Goal: Task Accomplishment & Management: Use online tool/utility

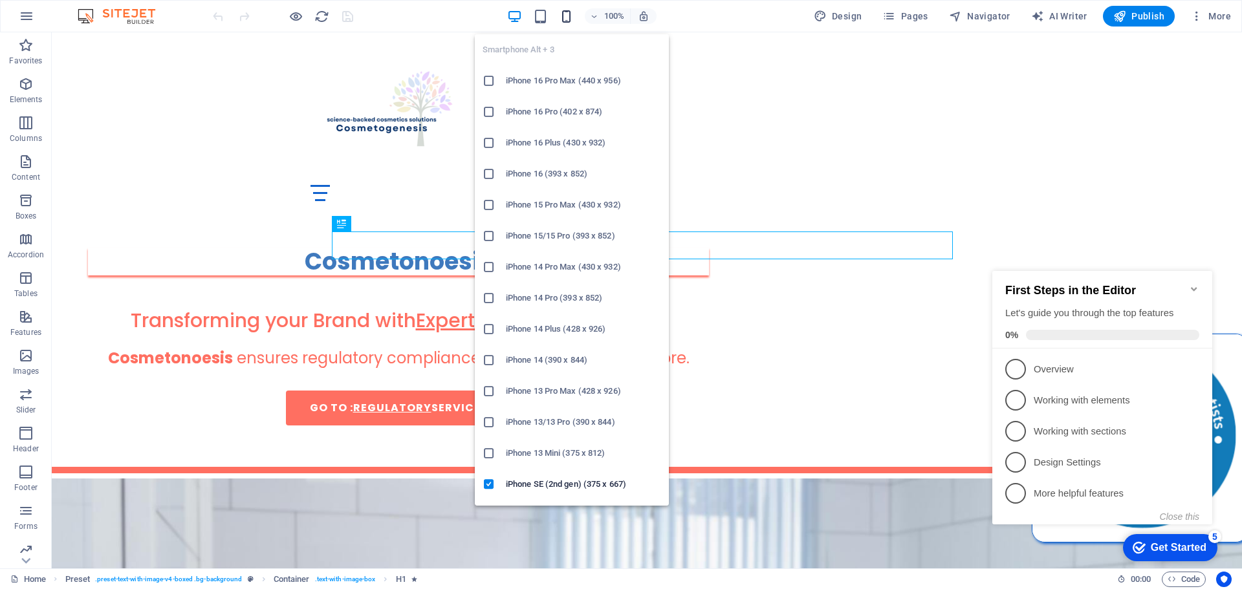
click at [572, 17] on icon "button" at bounding box center [566, 16] width 15 height 15
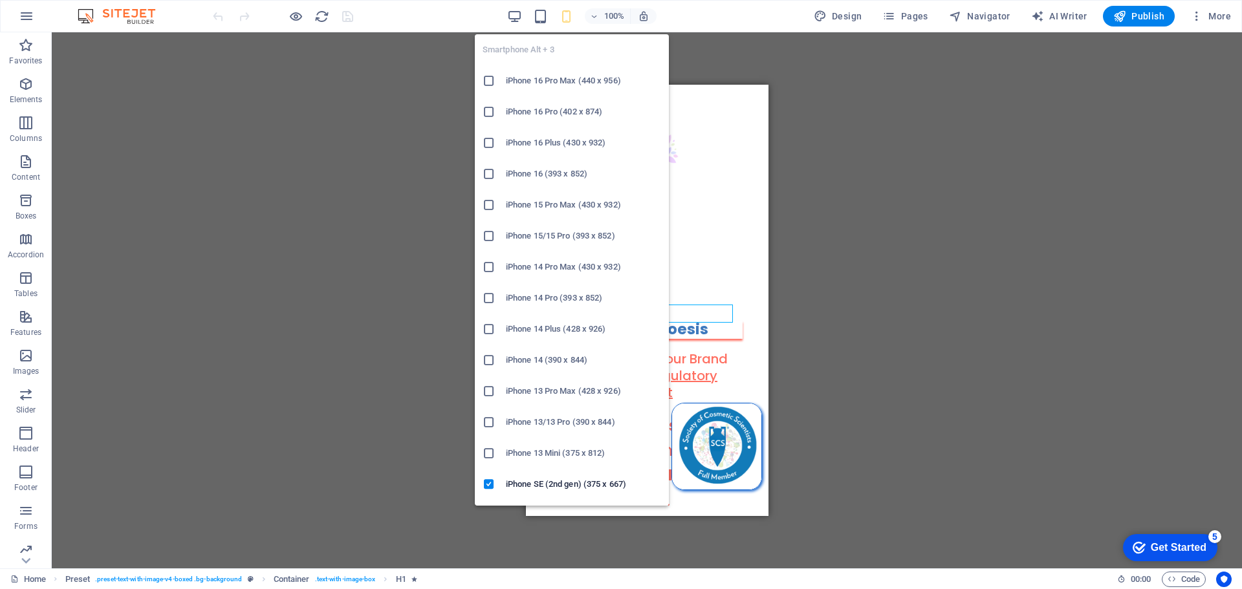
drag, startPoint x: 547, startPoint y: 424, endPoint x: 20, endPoint y: 338, distance: 534.1
click at [547, 424] on h6 "iPhone 13/13 Pro (390 x 844)" at bounding box center [583, 423] width 155 height 16
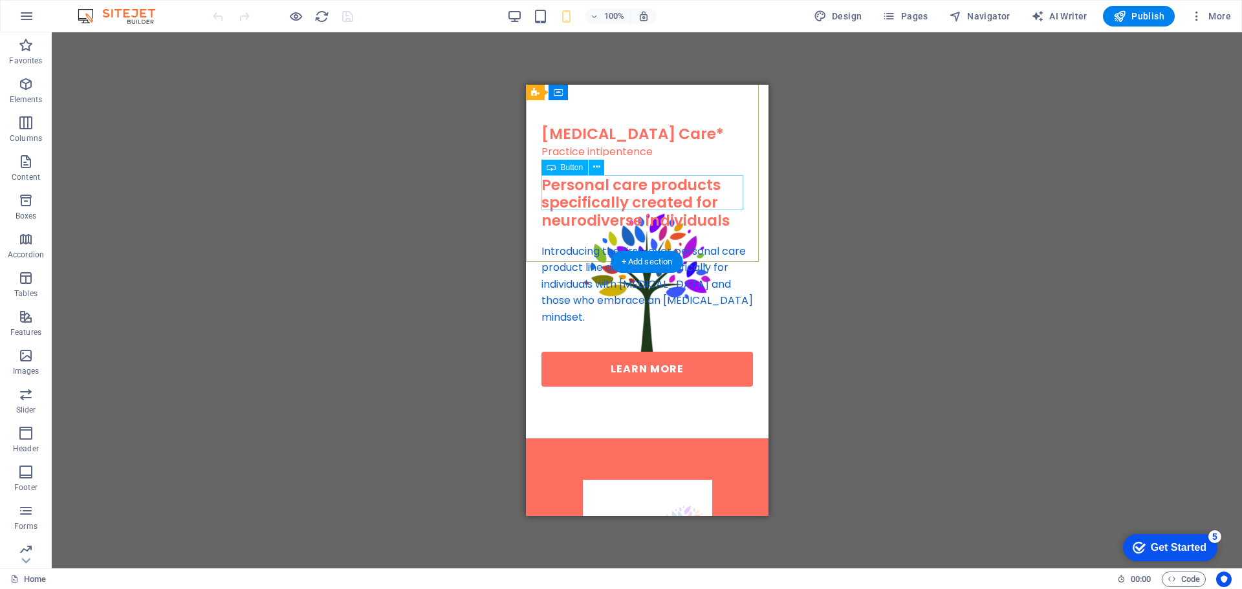
scroll to position [2327, 0]
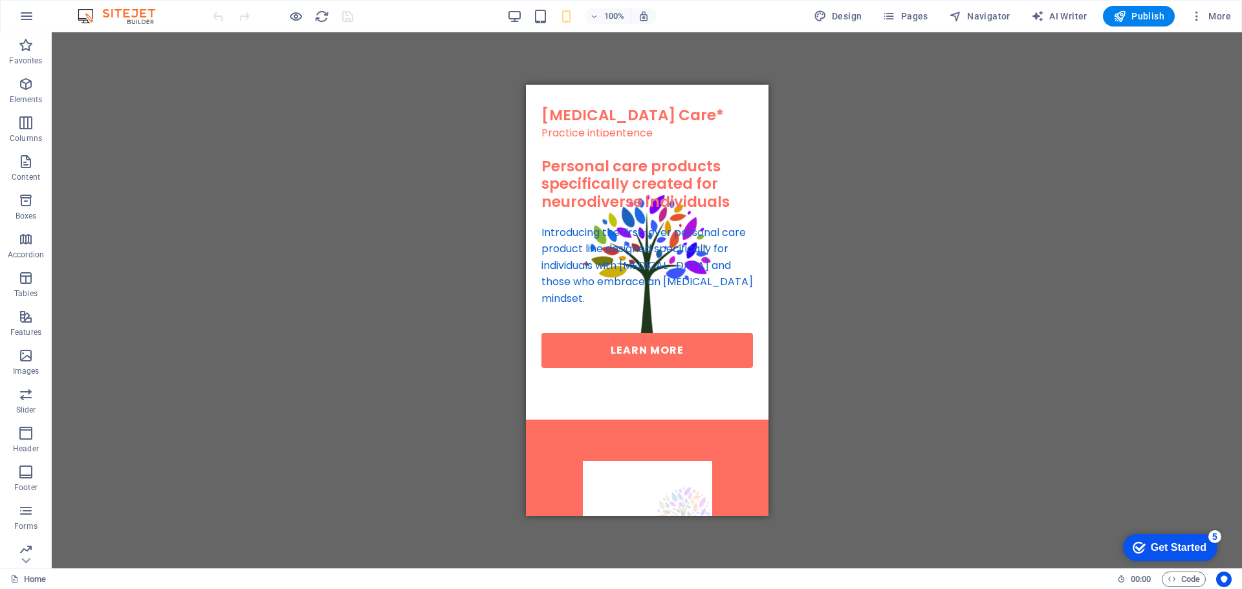
click at [915, 3] on div "100% Design Pages Navigator AI Writer Publish More" at bounding box center [621, 16] width 1241 height 31
click at [908, 17] on span "Pages" at bounding box center [904, 16] width 45 height 13
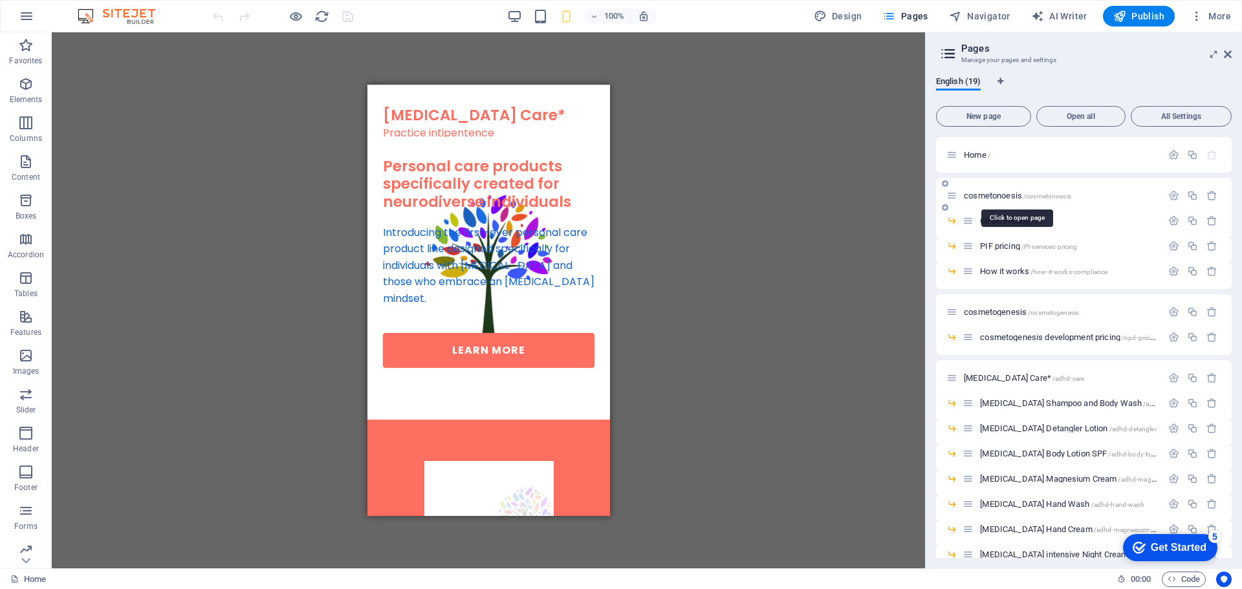
click at [982, 196] on span "cosmetonoesis /cosmetonoesis" at bounding box center [1017, 196] width 107 height 10
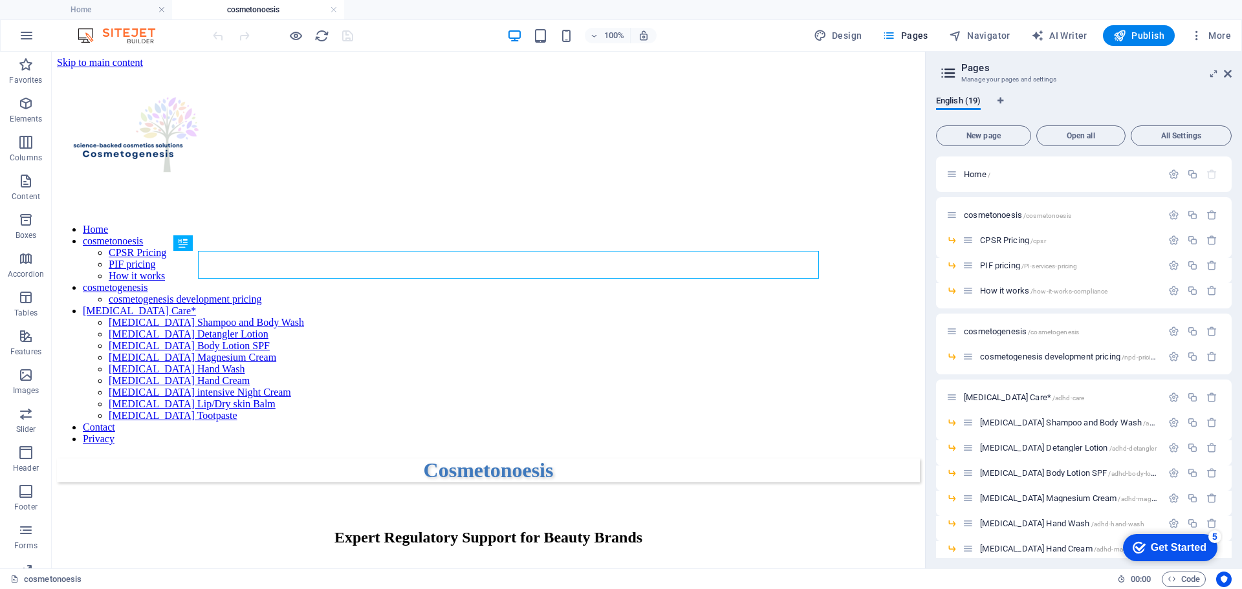
scroll to position [0, 0]
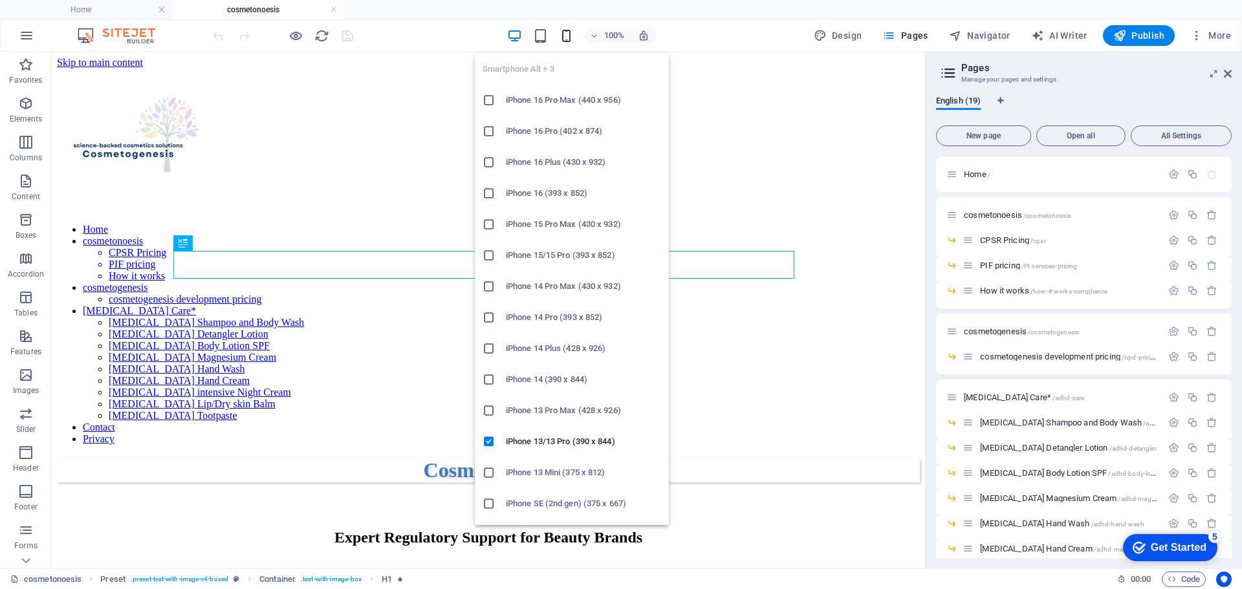
click at [572, 32] on icon "button" at bounding box center [566, 35] width 15 height 15
click at [580, 435] on h6 "iPhone 13/13 Pro (390 x 844)" at bounding box center [583, 442] width 155 height 16
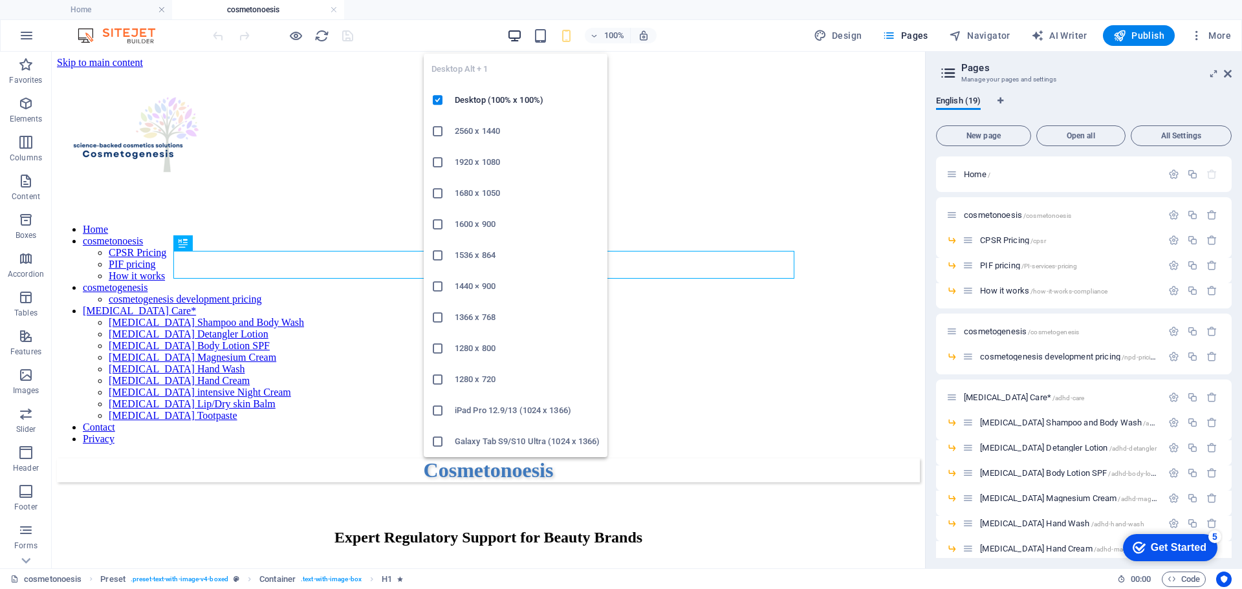
click at [514, 37] on icon "button" at bounding box center [514, 35] width 15 height 15
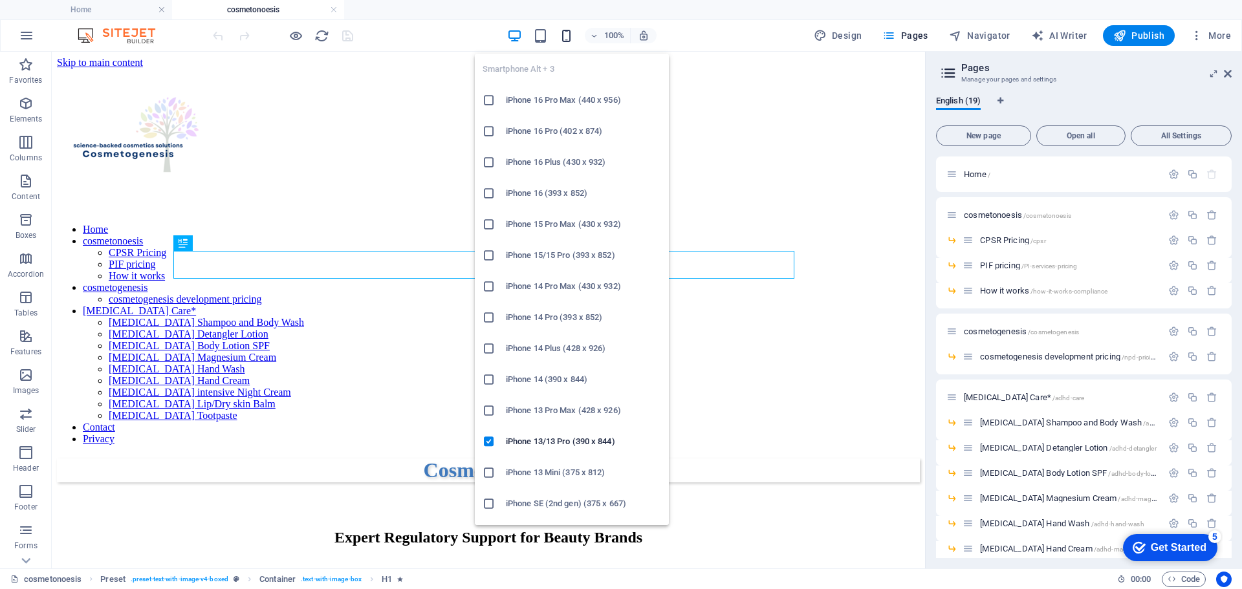
click at [569, 31] on icon "button" at bounding box center [566, 35] width 15 height 15
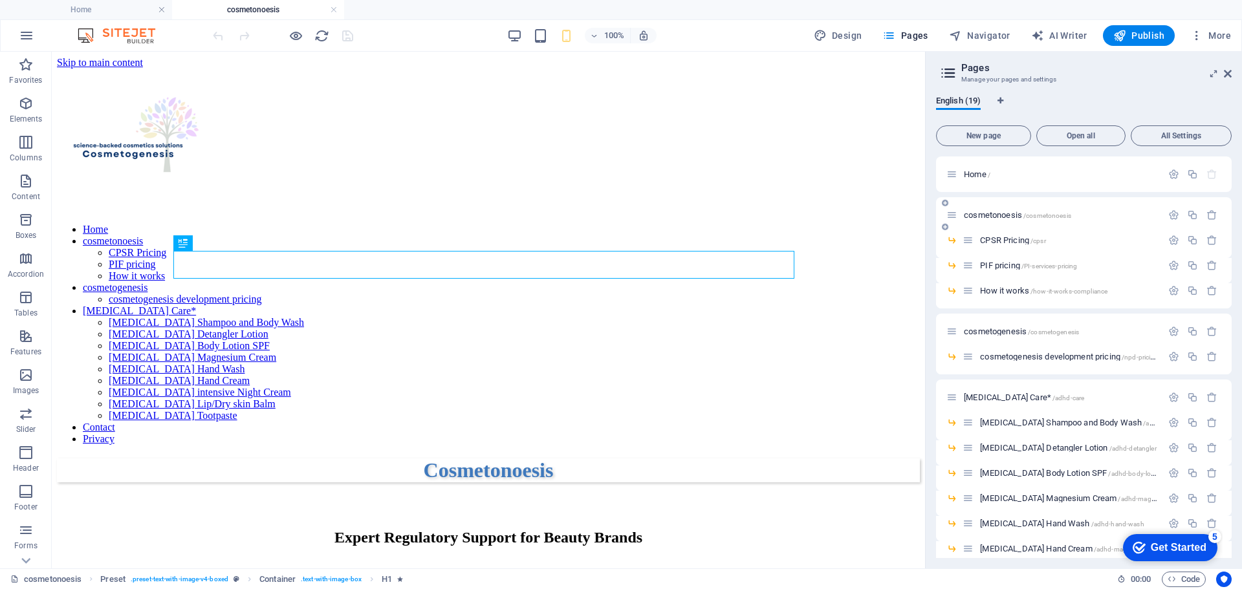
click at [987, 212] on span "cosmetonoesis /cosmetonoesis" at bounding box center [1017, 215] width 107 height 10
click at [601, 35] on span "100%" at bounding box center [607, 36] width 35 height 16
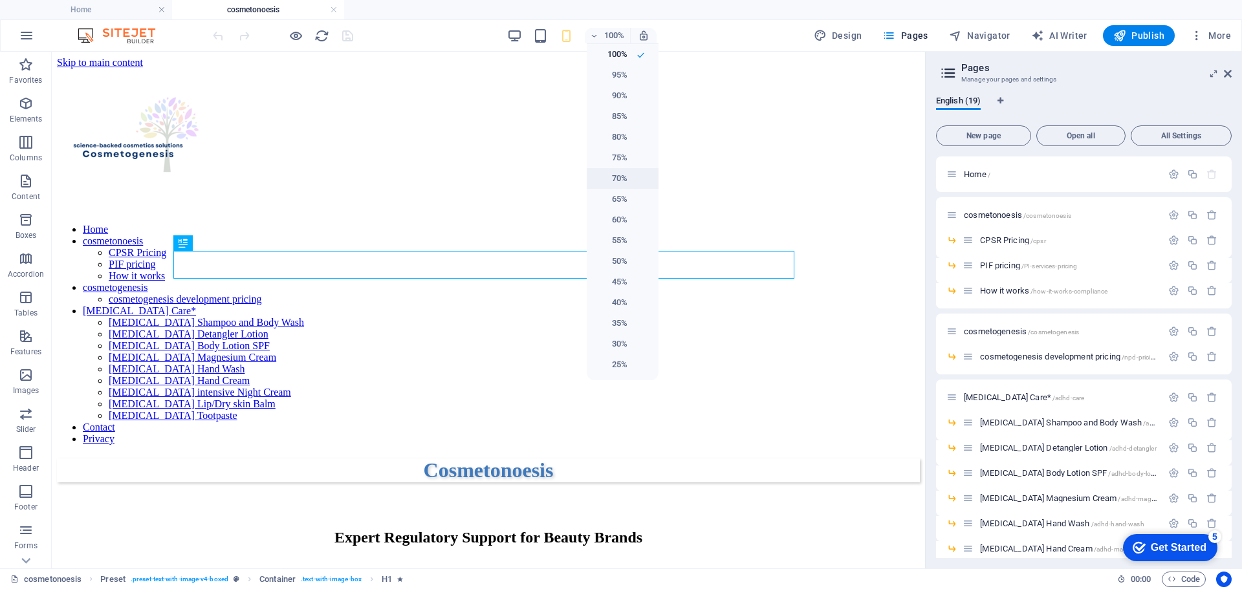
click at [628, 185] on li "70%" at bounding box center [623, 178] width 72 height 21
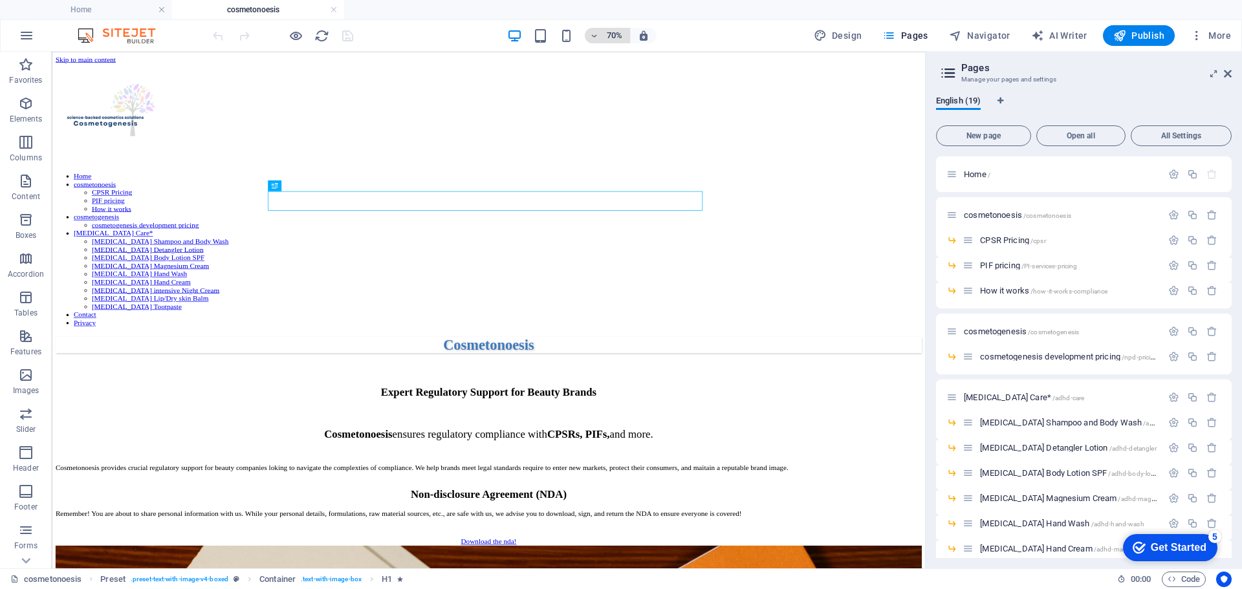
click at [607, 38] on h6 "70%" at bounding box center [614, 36] width 21 height 16
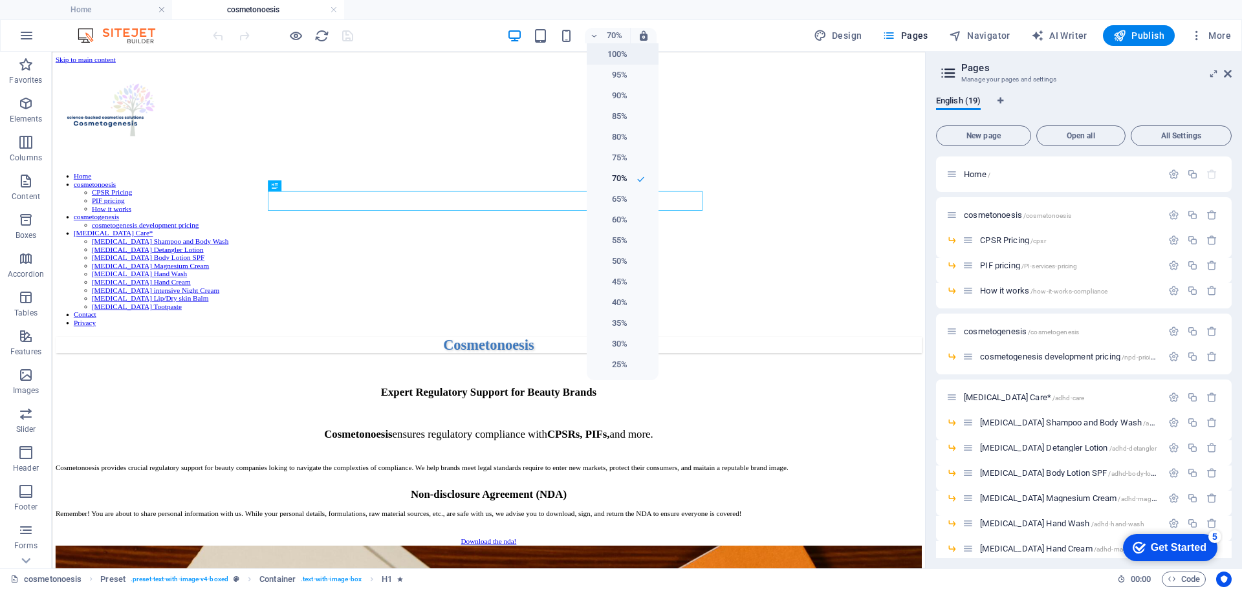
click at [615, 47] on h6 "100%" at bounding box center [610, 55] width 33 height 16
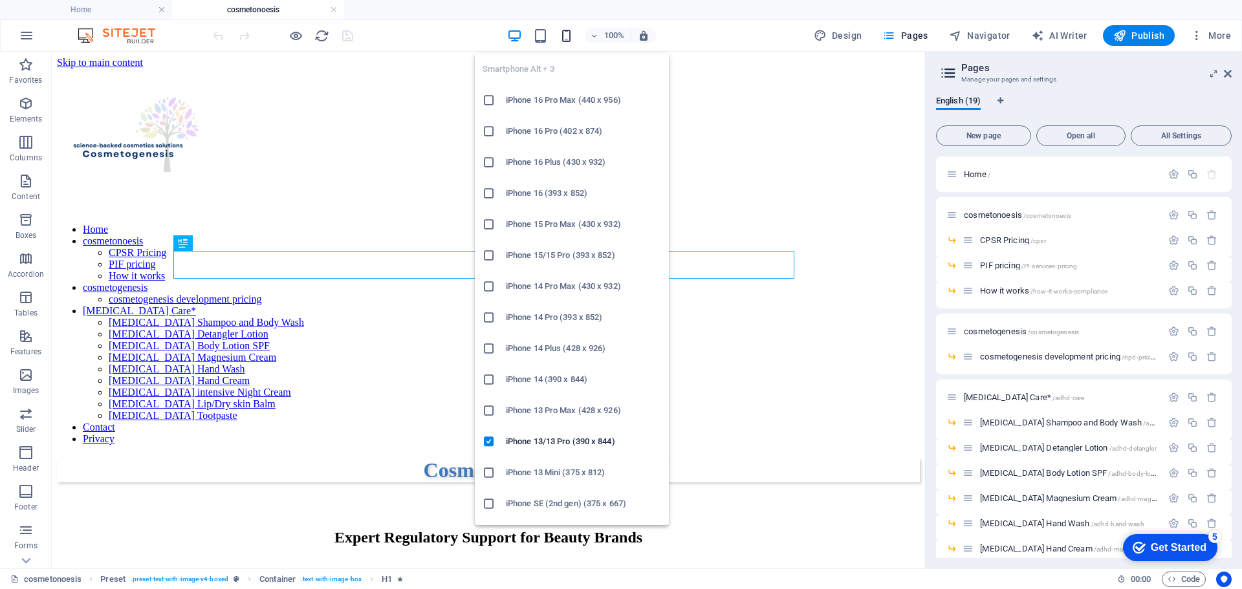
click at [574, 32] on icon "button" at bounding box center [566, 35] width 15 height 15
click at [575, 472] on h6 "iPhone 13 Mini (375 x 812)" at bounding box center [583, 473] width 155 height 16
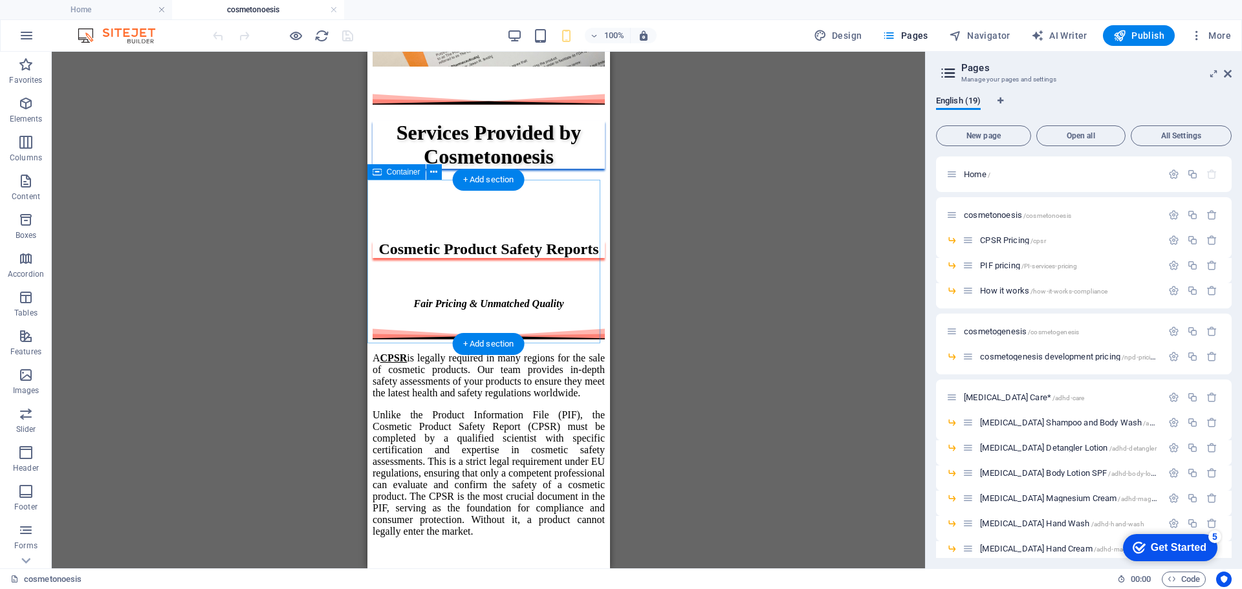
scroll to position [1035, 0]
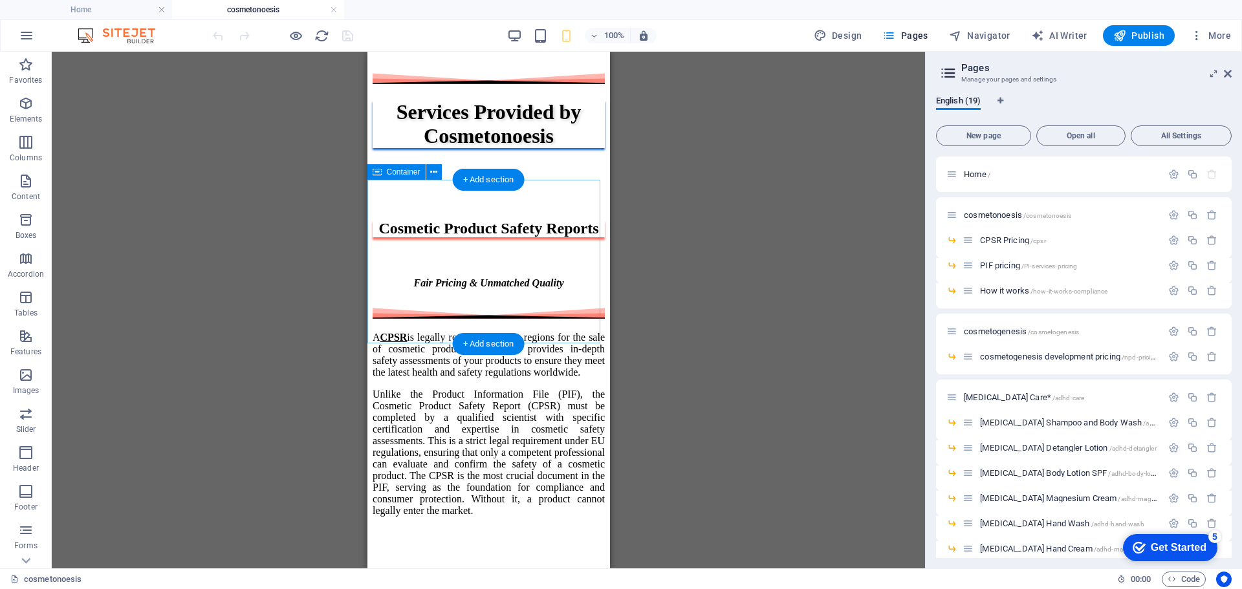
click at [455, 208] on div "Services Provided by Cosmetonoesis" at bounding box center [488, 138] width 232 height 140
click at [466, 207] on div at bounding box center [488, 184] width 232 height 45
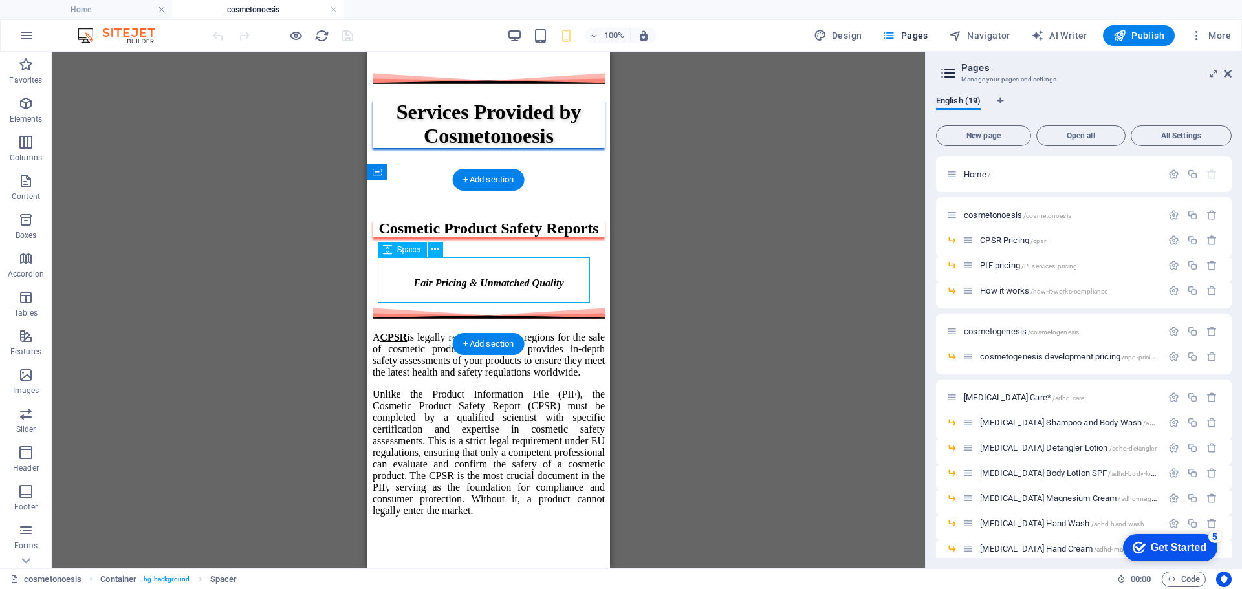
click at [467, 207] on div at bounding box center [488, 184] width 232 height 45
select select "px"
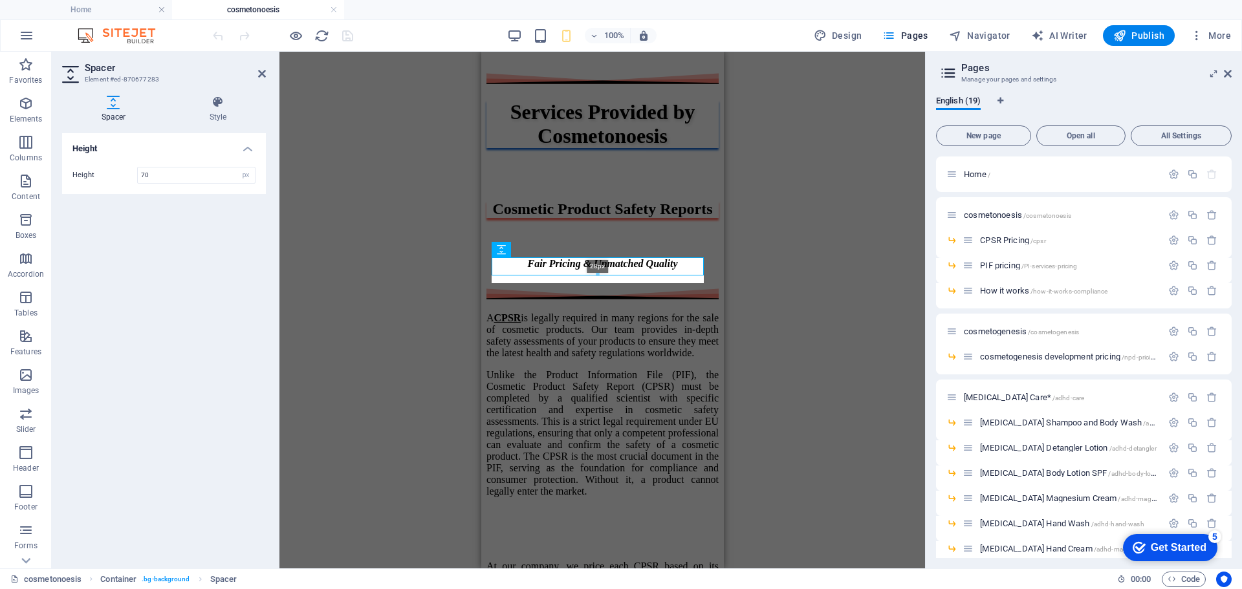
drag, startPoint x: 598, startPoint y: 303, endPoint x: 617, endPoint y: 278, distance: 30.9
type input "28"
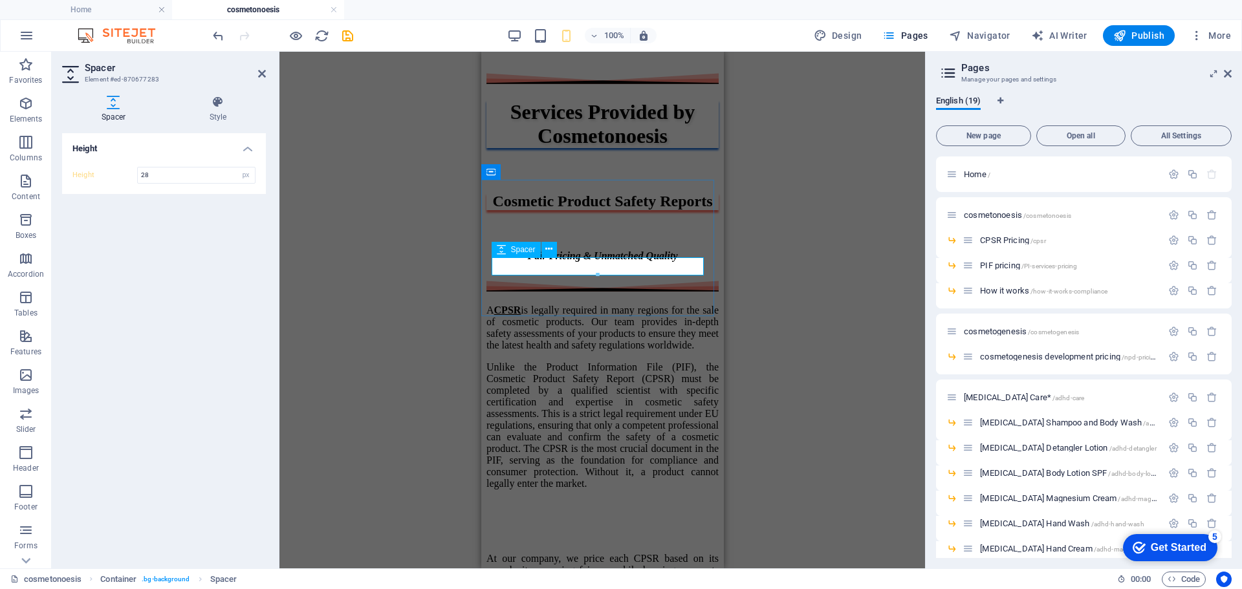
click at [519, 248] on span "Spacer" at bounding box center [523, 250] width 25 height 8
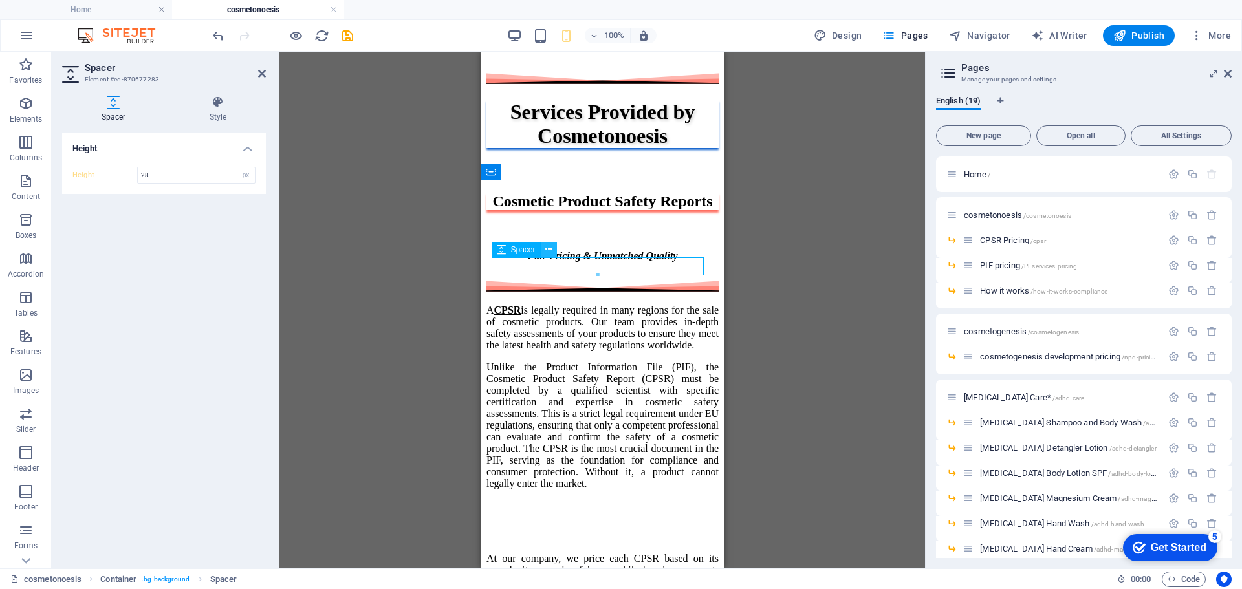
click at [553, 250] on button at bounding box center [549, 250] width 16 height 16
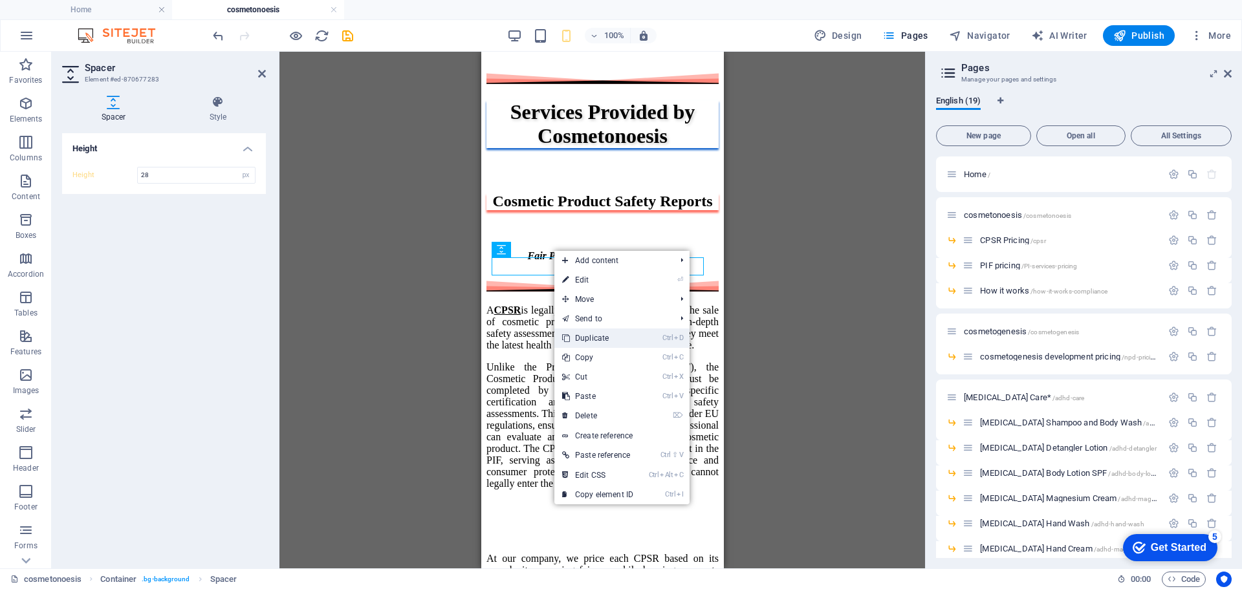
click at [600, 334] on link "Ctrl D Duplicate" at bounding box center [597, 338] width 87 height 19
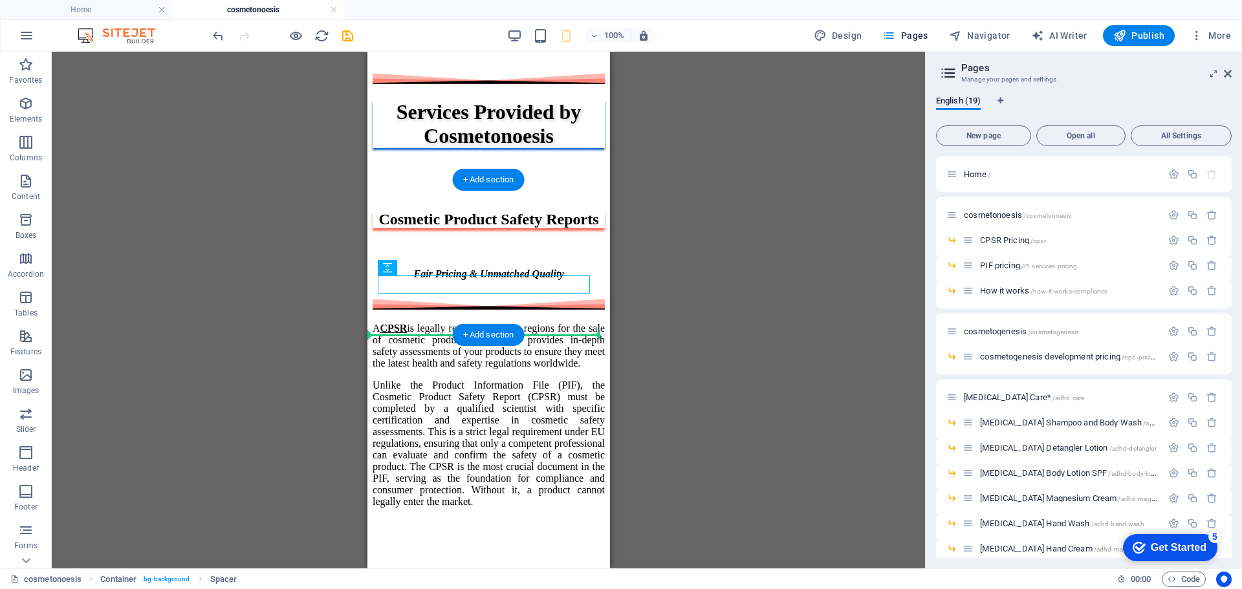
drag, startPoint x: 765, startPoint y: 318, endPoint x: 382, endPoint y: 322, distance: 383.6
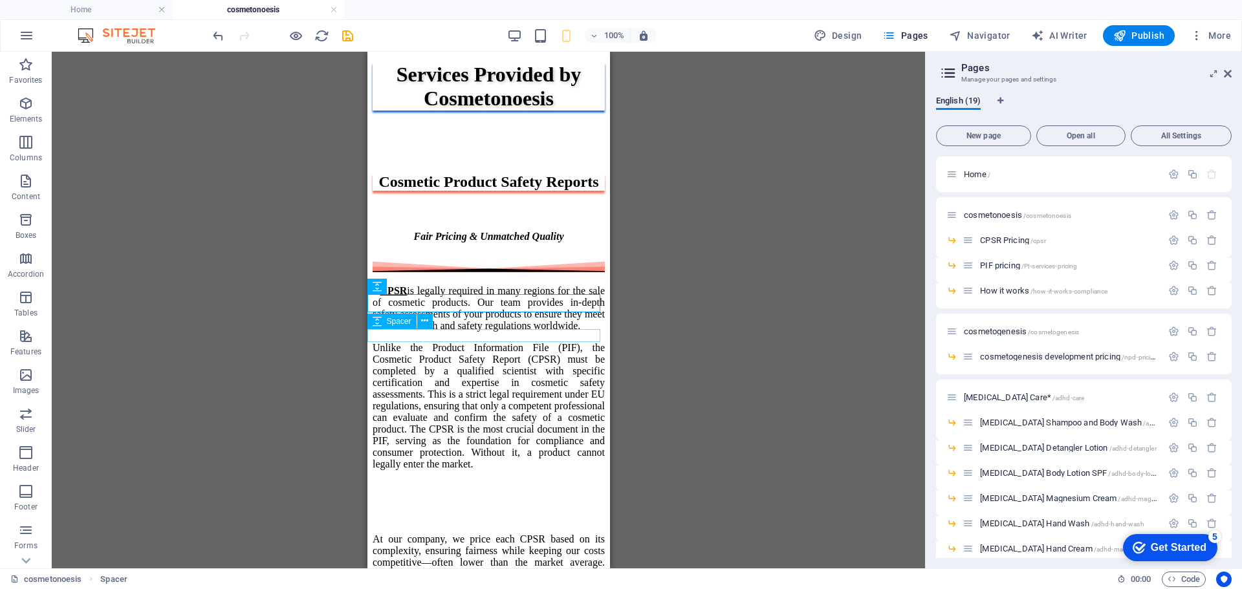
scroll to position [1164, 0]
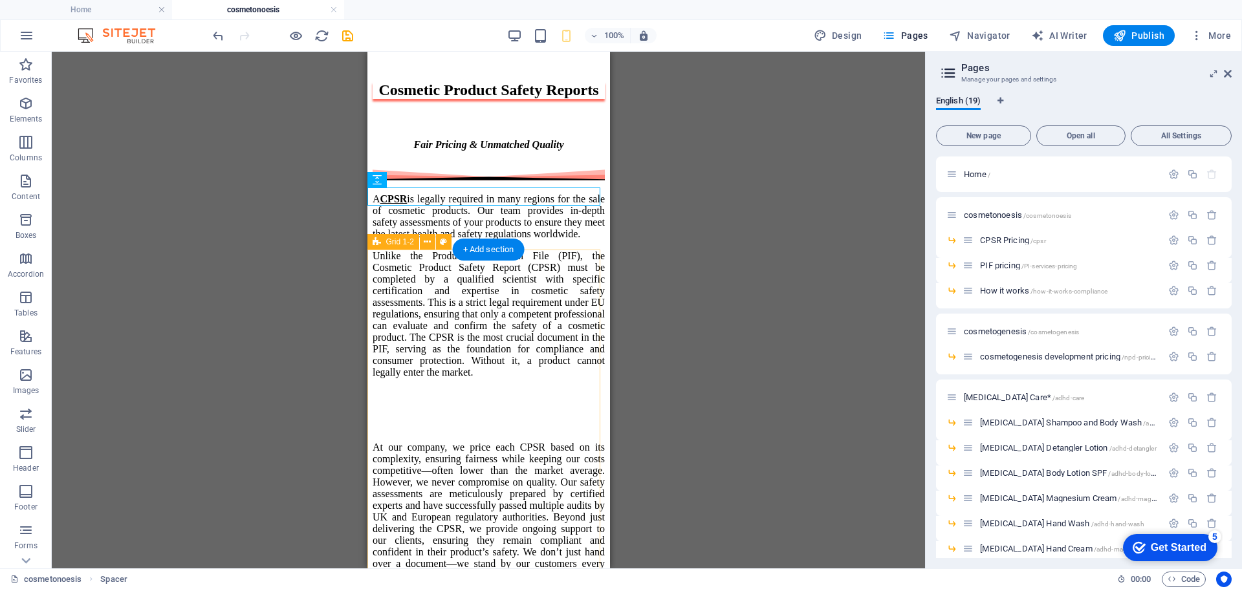
click at [431, 259] on div "A CPSR is legally required in many regions for the sale of cosmetic products. O…" at bounding box center [488, 411] width 232 height 495
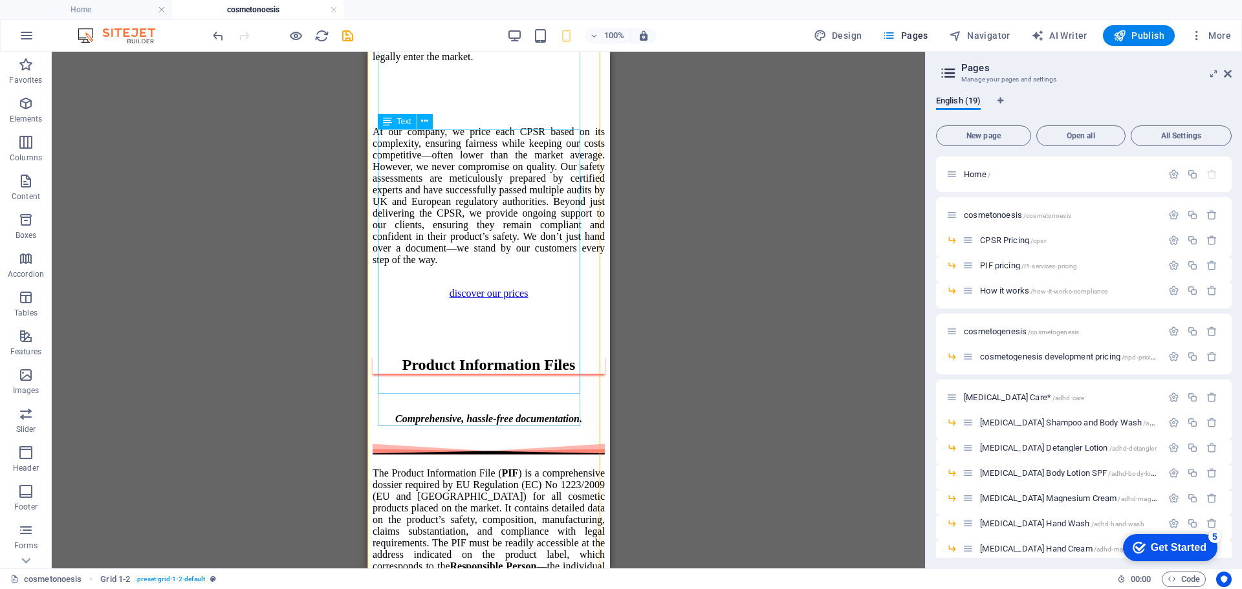
scroll to position [1488, 0]
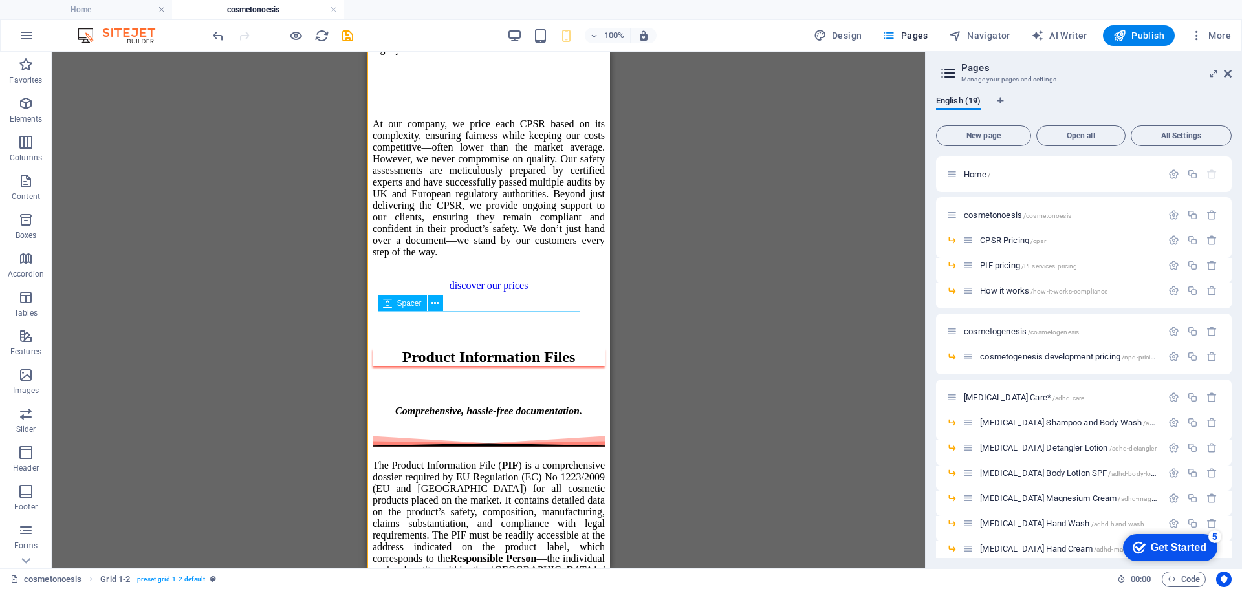
click at [470, 98] on div at bounding box center [488, 81] width 232 height 32
click at [455, 98] on div at bounding box center [488, 81] width 232 height 32
select select "px"
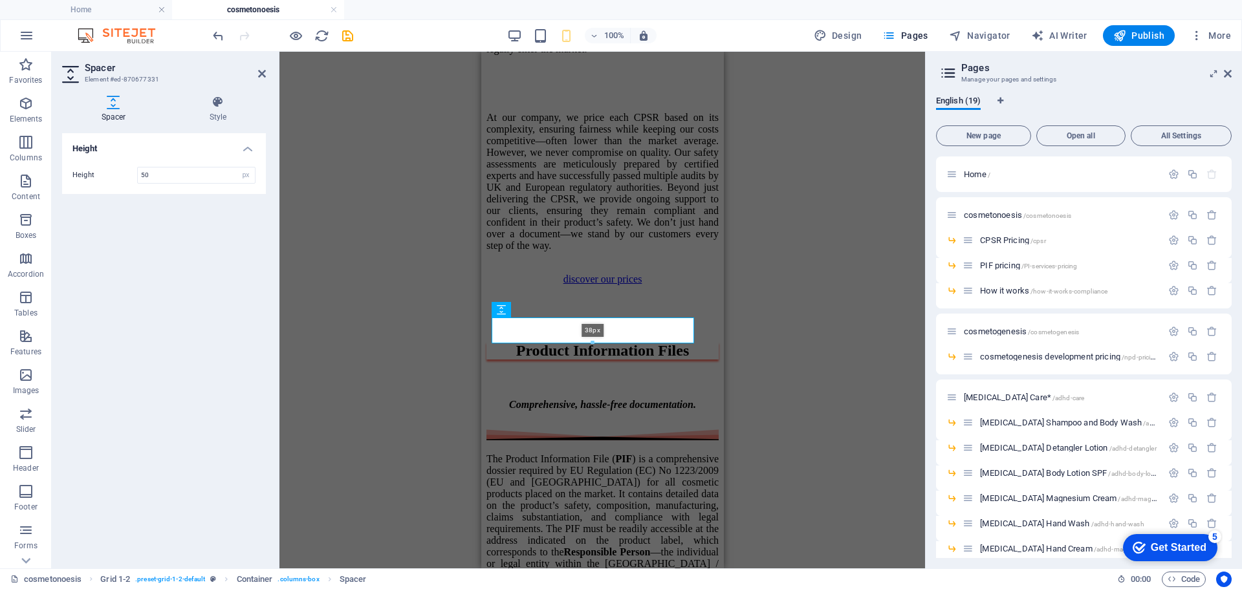
scroll to position [0, 0]
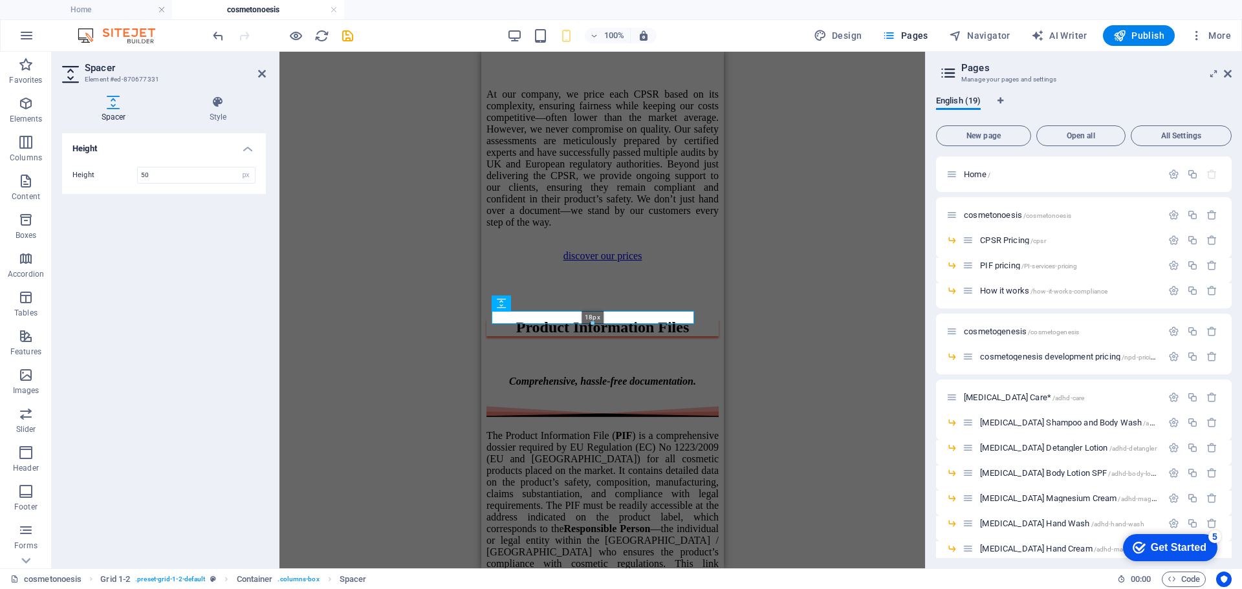
drag, startPoint x: 591, startPoint y: 343, endPoint x: 587, endPoint y: 323, distance: 20.6
click at [587, 323] on div at bounding box center [592, 323] width 201 height 5
type input "18"
click at [583, 77] on div at bounding box center [602, 72] width 232 height 10
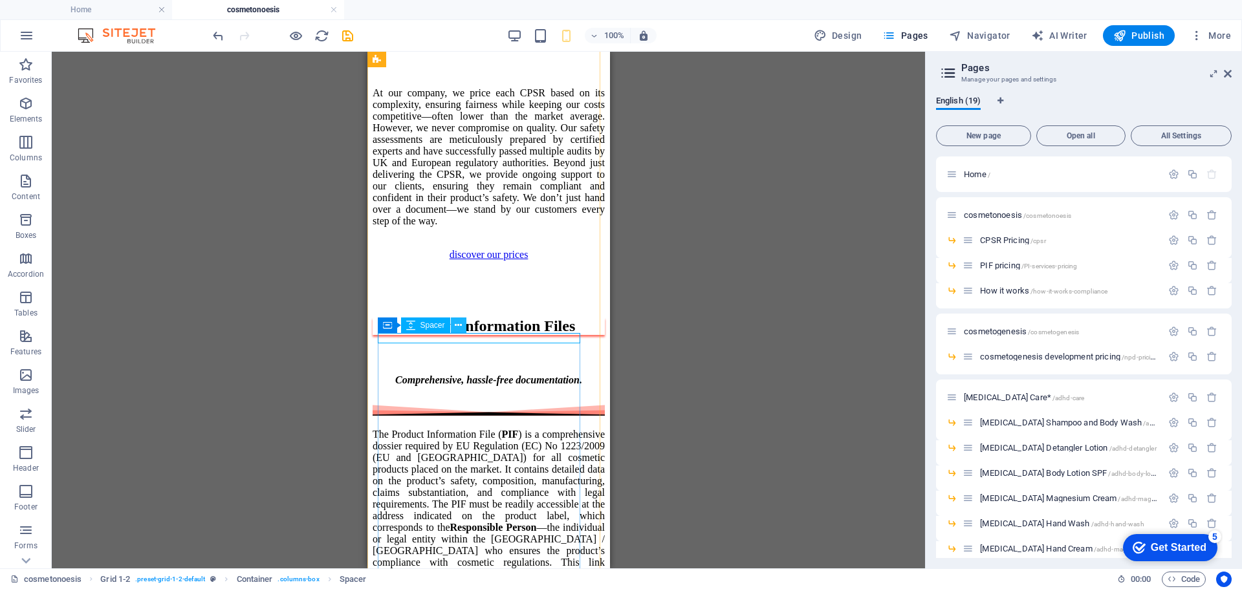
click at [455, 324] on icon at bounding box center [458, 326] width 7 height 14
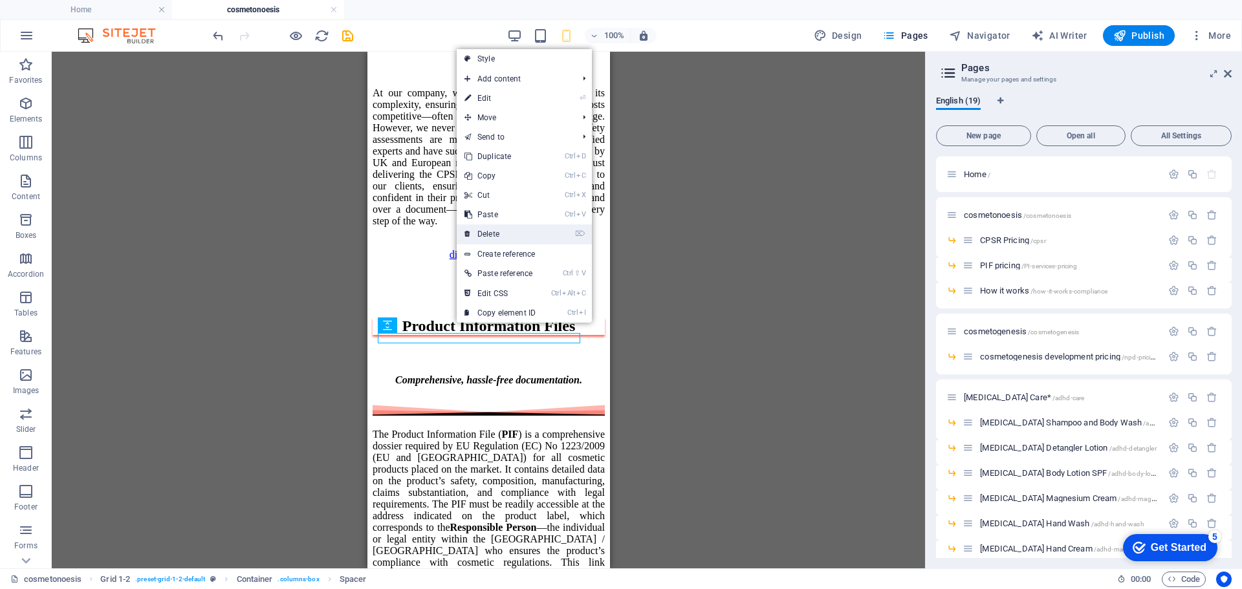
click at [499, 239] on link "⌦ Delete" at bounding box center [500, 233] width 87 height 19
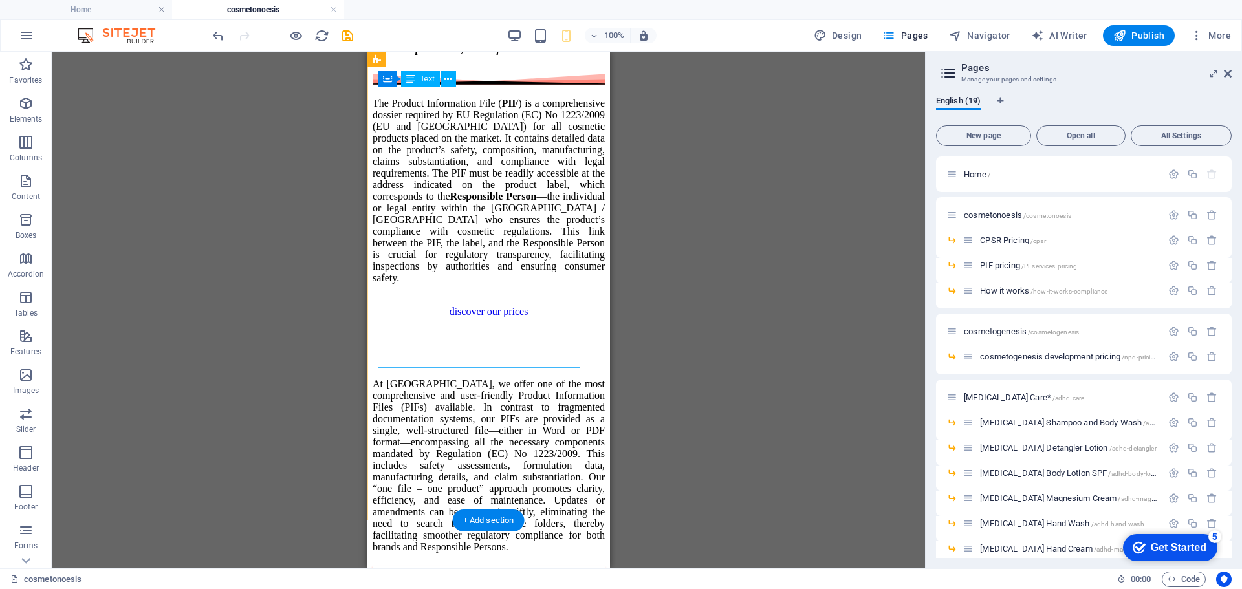
scroll to position [1821, 0]
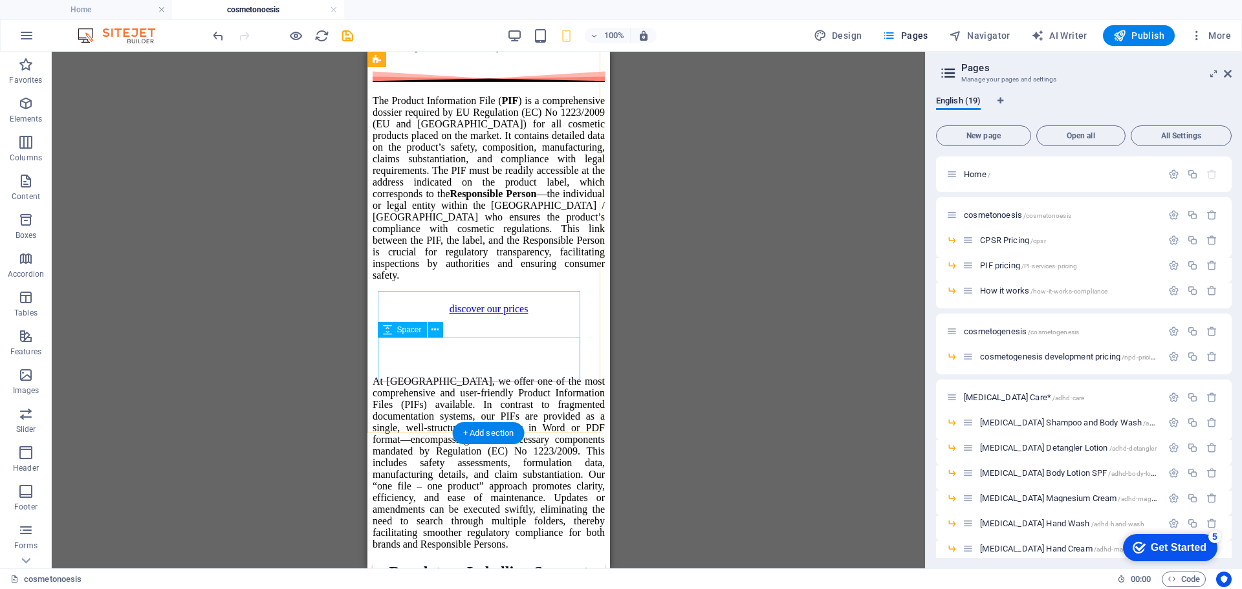
select select "px"
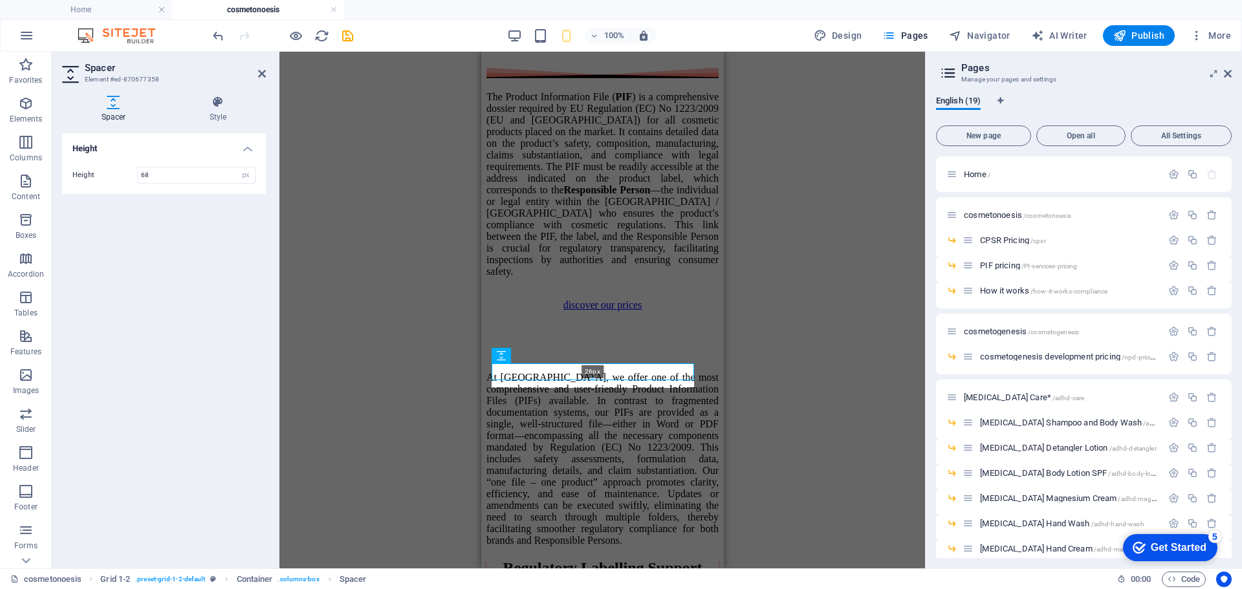
scroll to position [1812, 0]
drag, startPoint x: 593, startPoint y: 382, endPoint x: 593, endPoint y: 358, distance: 23.3
type input "26"
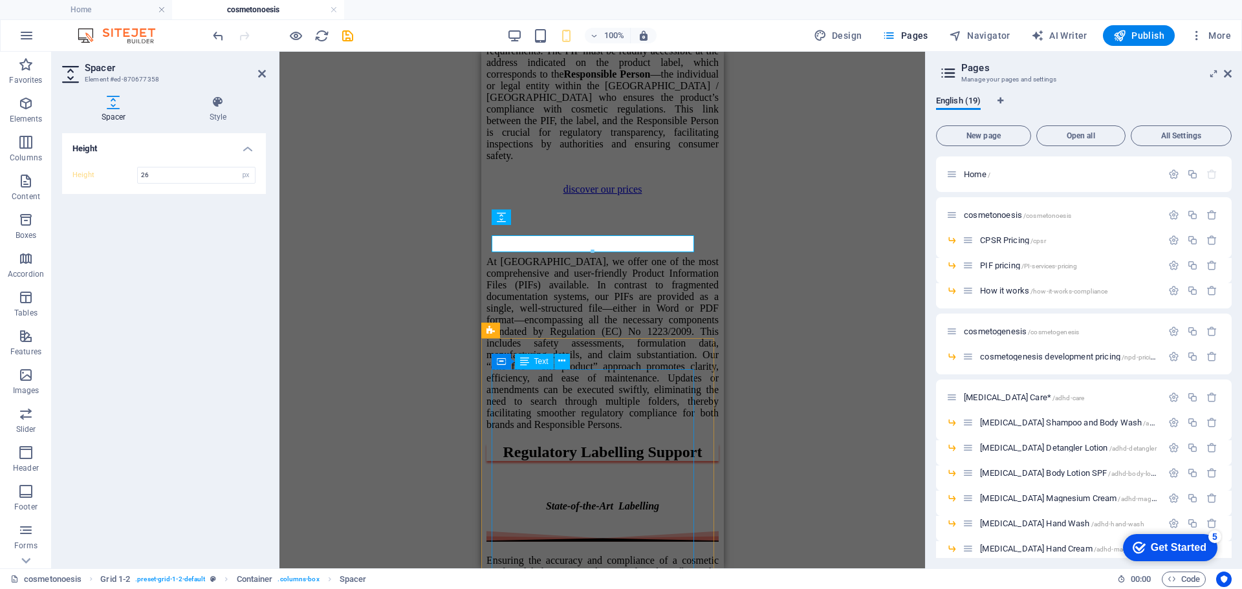
scroll to position [1934, 0]
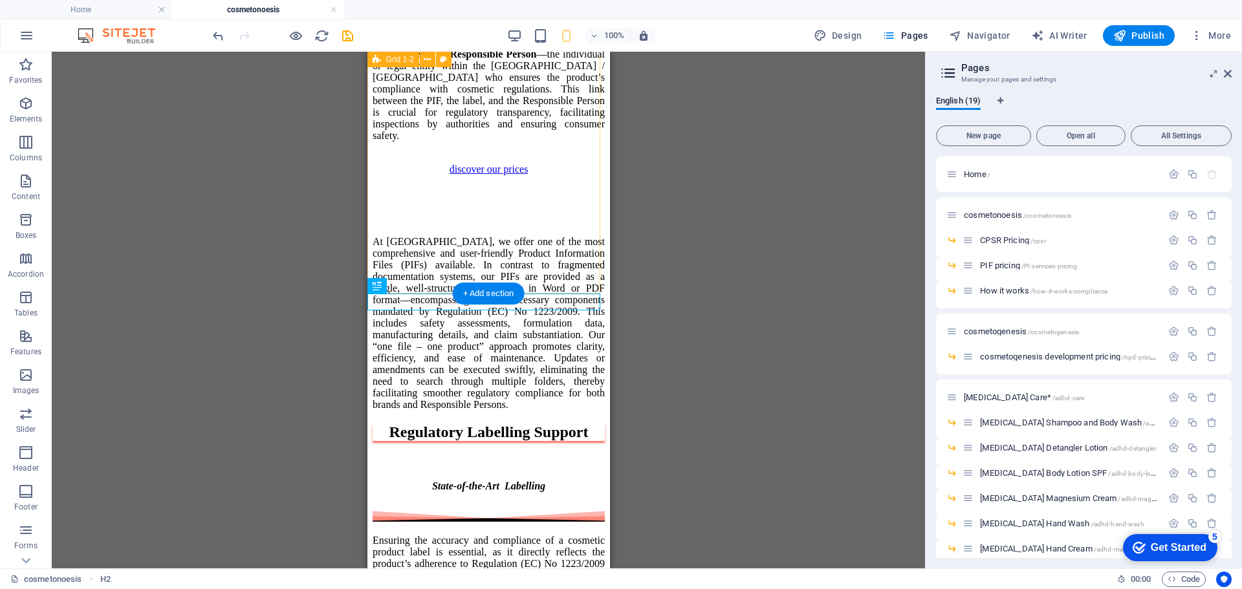
scroll to position [0, 0]
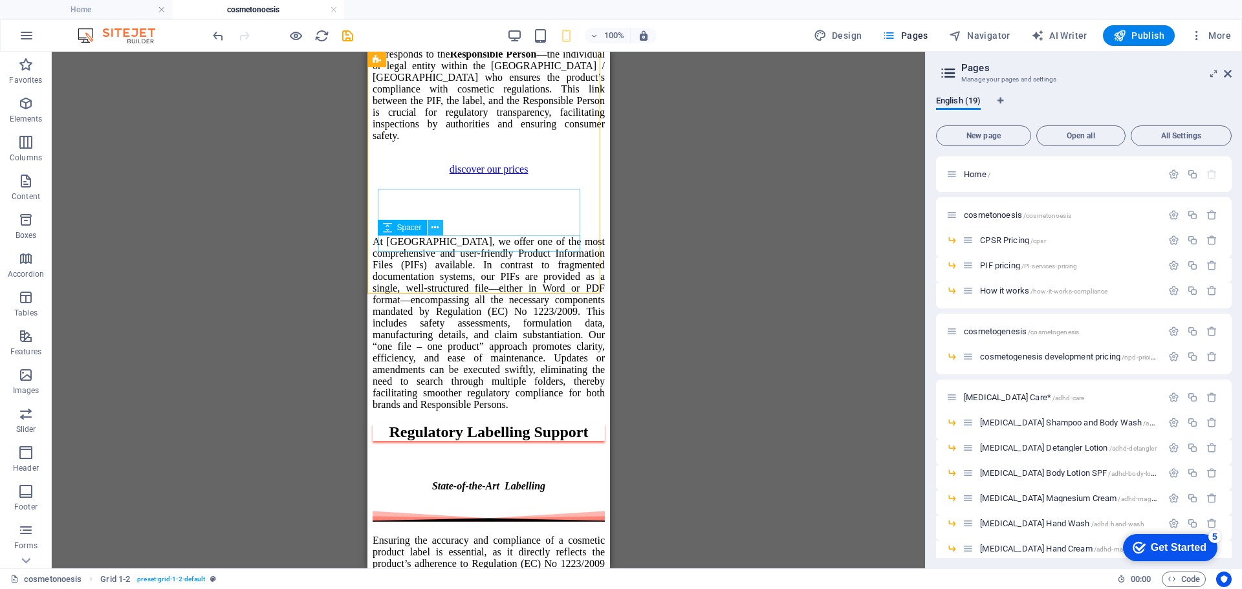
click at [435, 232] on icon at bounding box center [434, 228] width 7 height 14
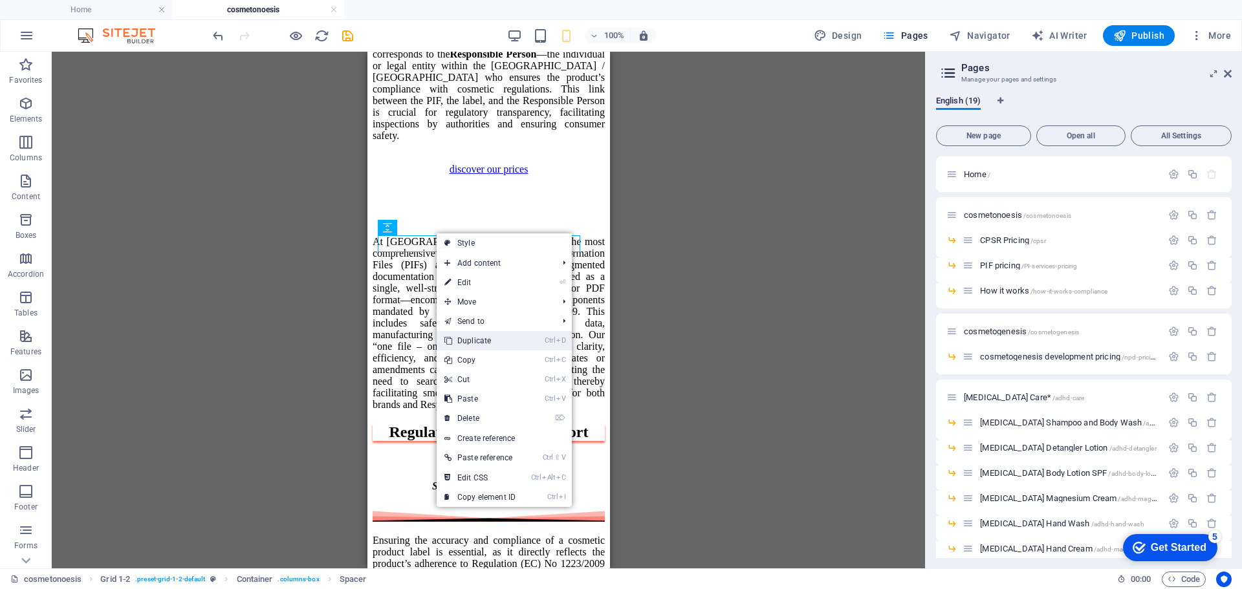
click at [490, 340] on link "Ctrl D Duplicate" at bounding box center [480, 340] width 87 height 19
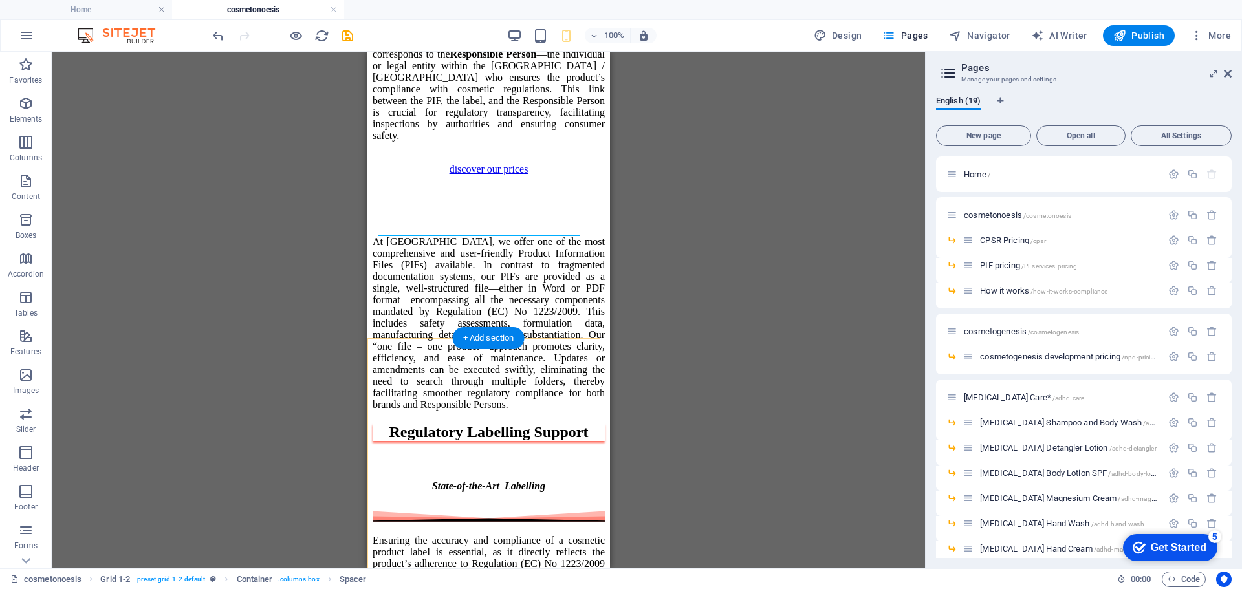
scroll to position [1951, 0]
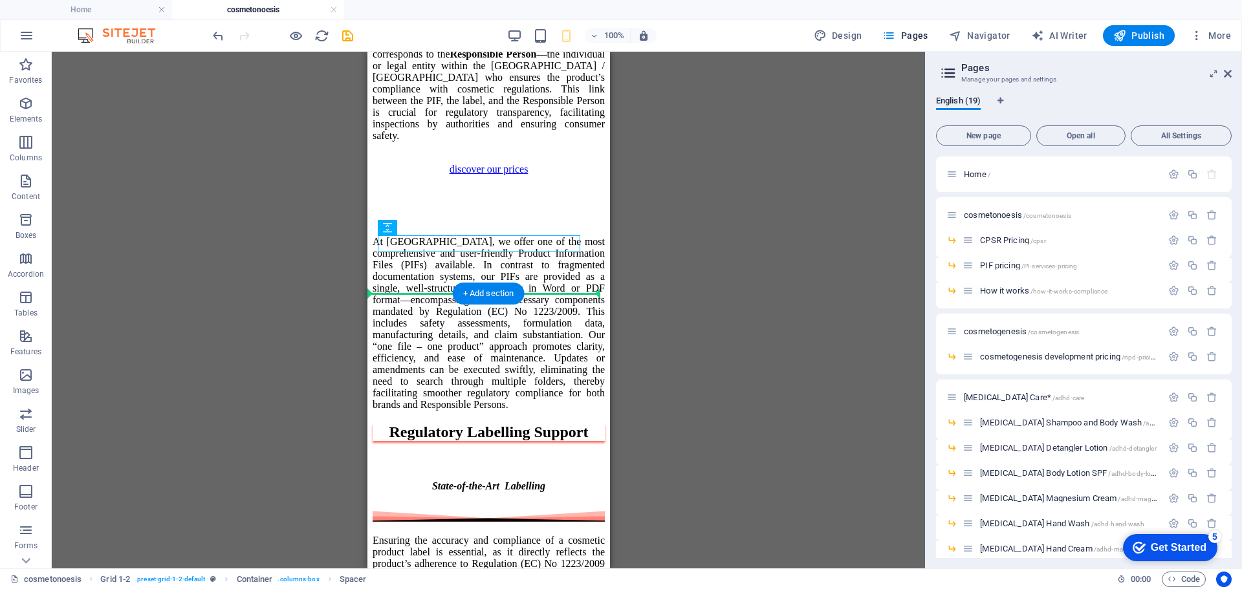
drag, startPoint x: 775, startPoint y: 277, endPoint x: 402, endPoint y: 276, distance: 373.2
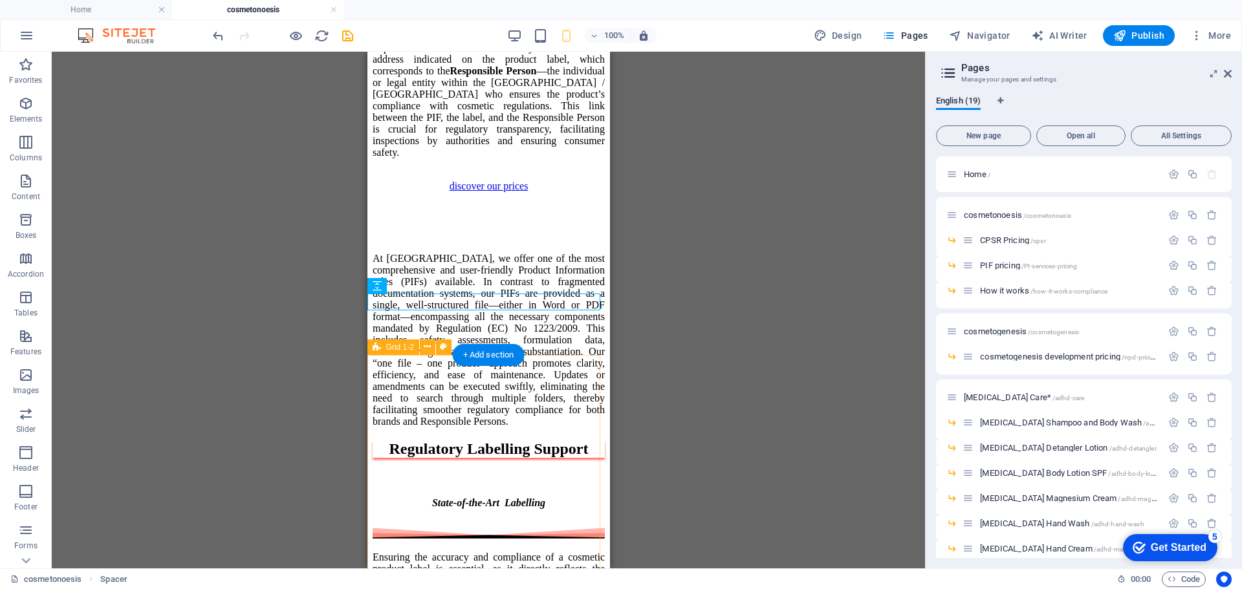
click at [448, 376] on div "The Product Information File ( PIF ) is a comprehensive dossier required by EU …" at bounding box center [488, 185] width 232 height 484
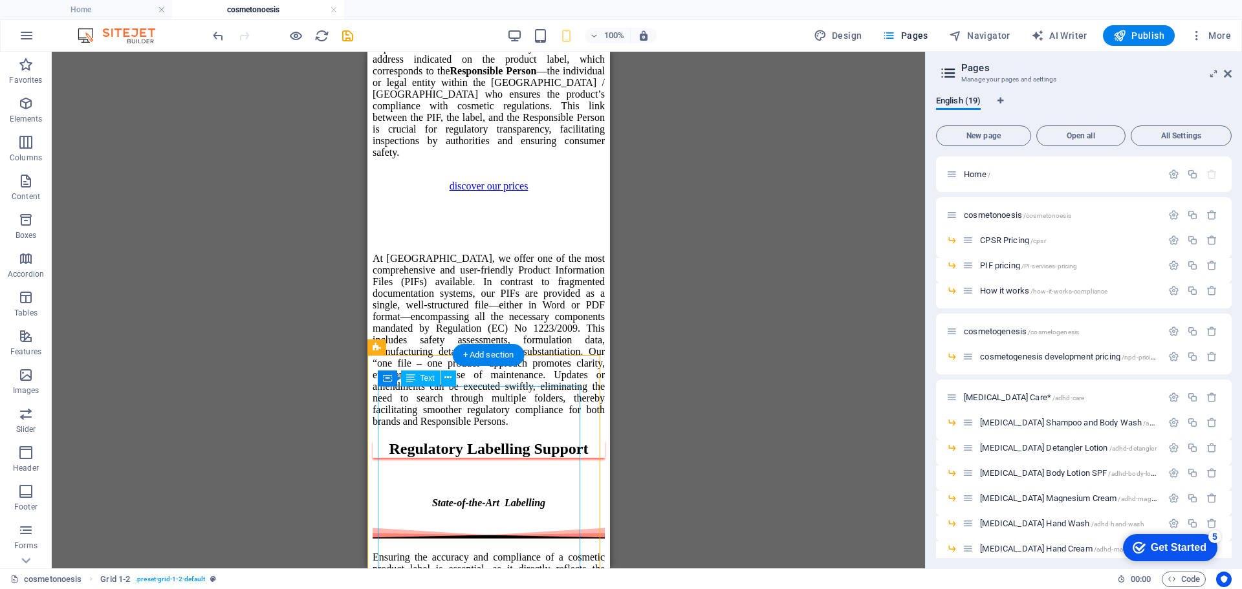
drag, startPoint x: 455, startPoint y: 392, endPoint x: 463, endPoint y: 388, distance: 9.3
click at [456, 158] on div "The Product Information File ( PIF ) is a comprehensive dossier required by EU …" at bounding box center [488, 65] width 232 height 186
click at [521, 375] on div "The Product Information File ( PIF ) is a comprehensive dossier required by EU …" at bounding box center [488, 185] width 232 height 484
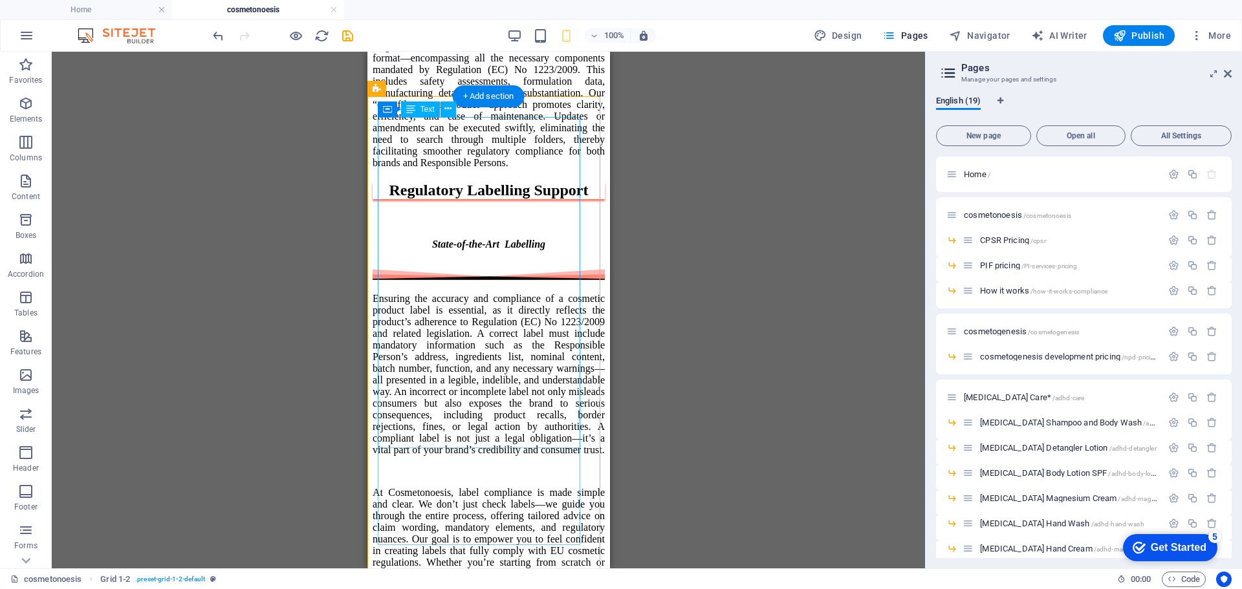
scroll to position [2387, 0]
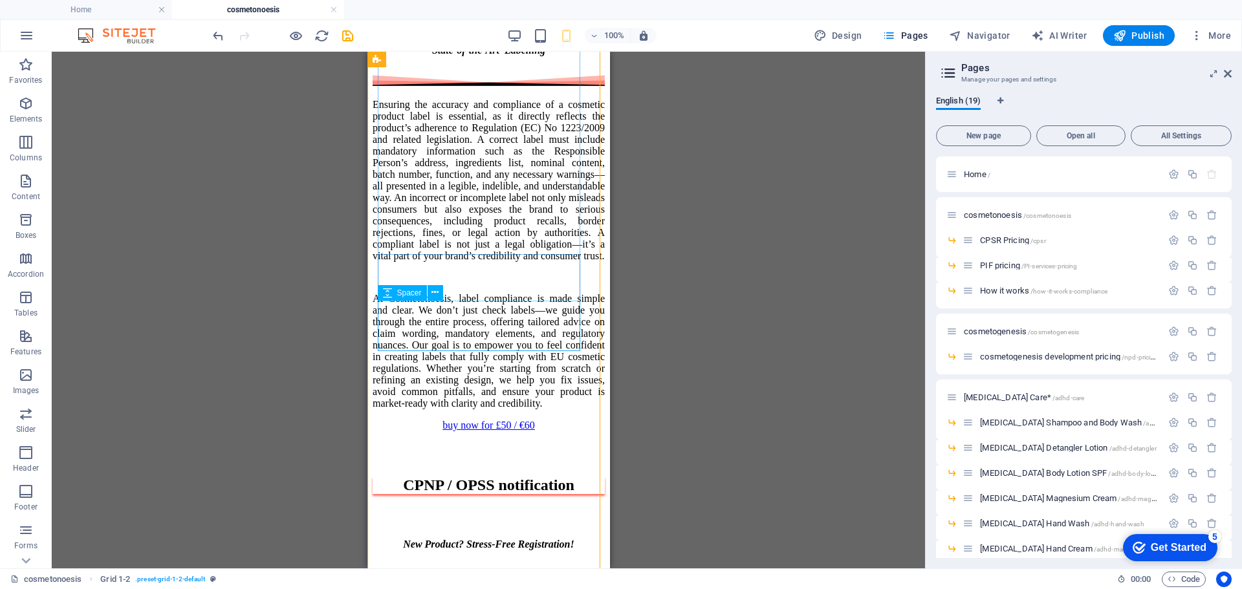
select select "px"
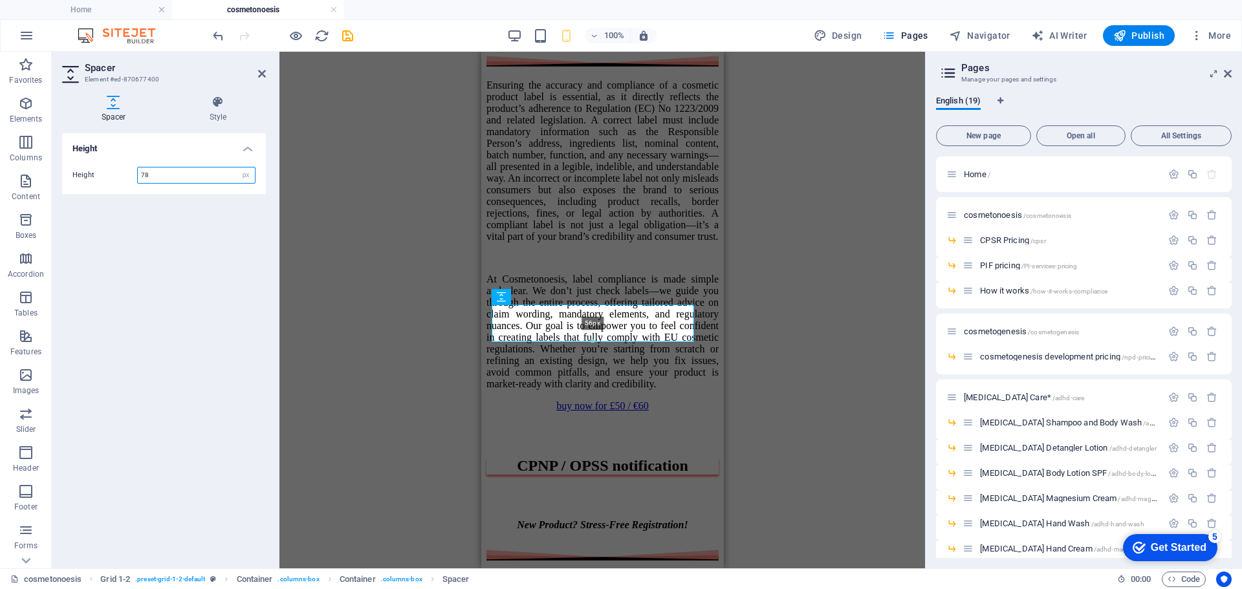
scroll to position [2397, 0]
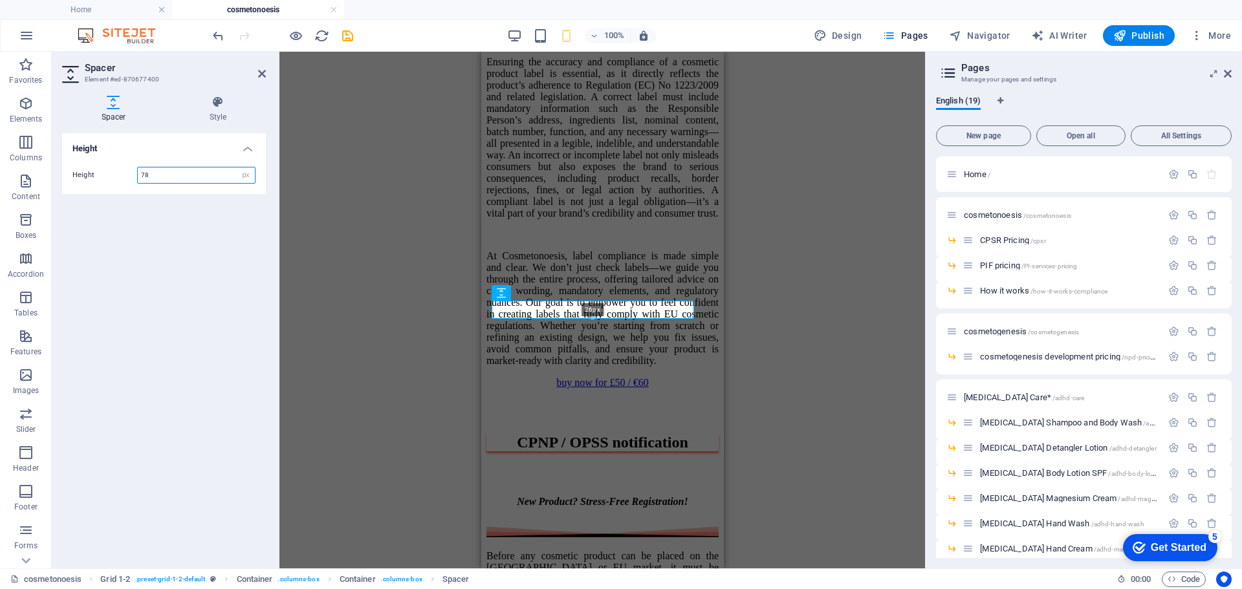
drag, startPoint x: 591, startPoint y: 351, endPoint x: 585, endPoint y: 316, distance: 35.5
click at [585, 316] on div at bounding box center [592, 318] width 201 height 5
type input "26"
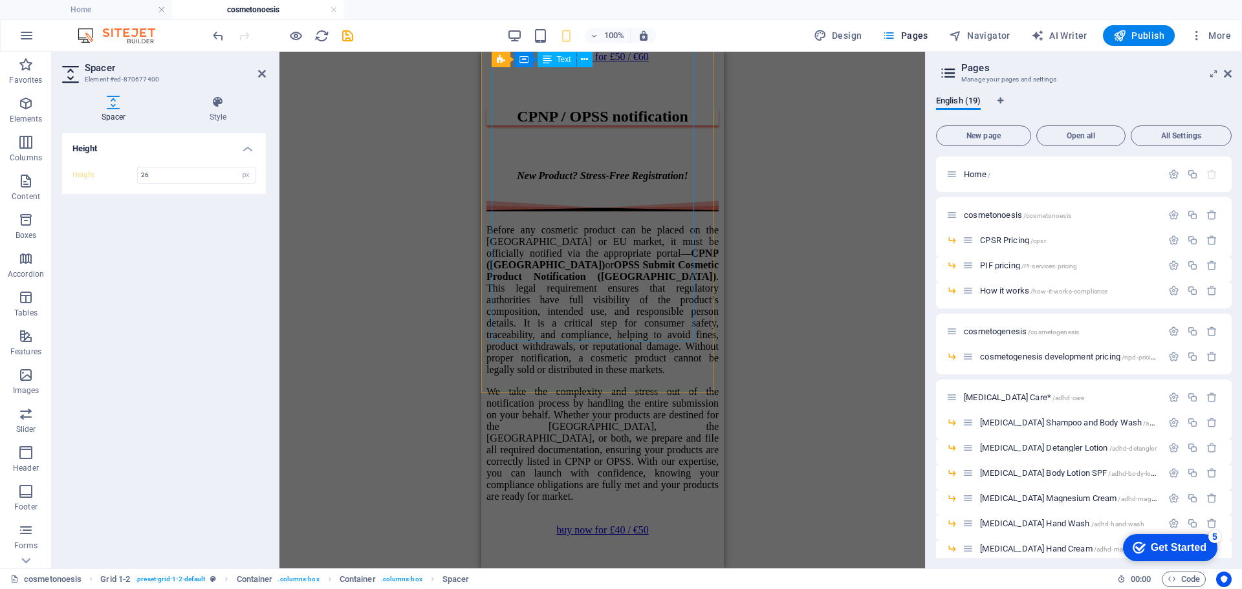
scroll to position [2721, 0]
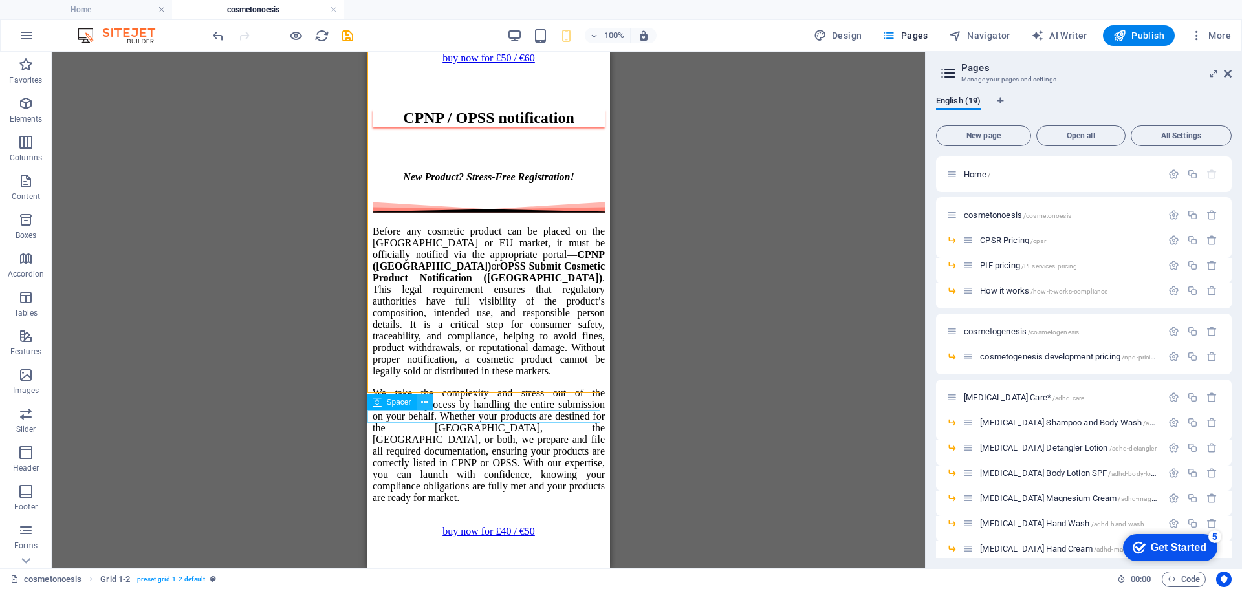
click at [426, 402] on icon at bounding box center [424, 403] width 7 height 14
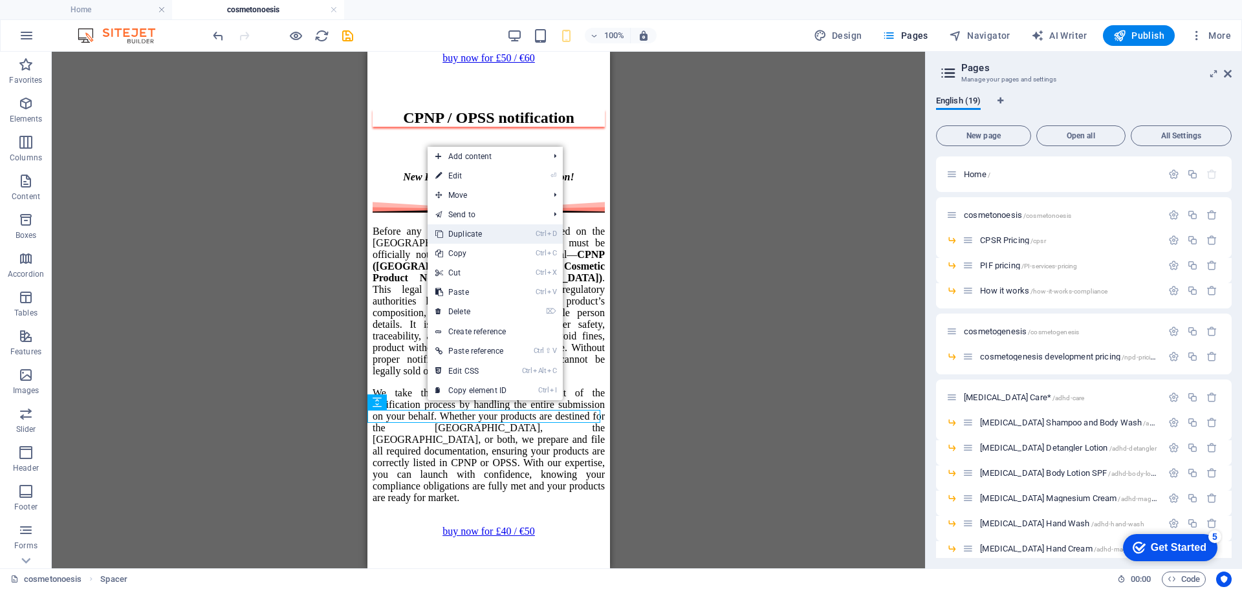
click at [476, 234] on link "Ctrl D Duplicate" at bounding box center [471, 233] width 87 height 19
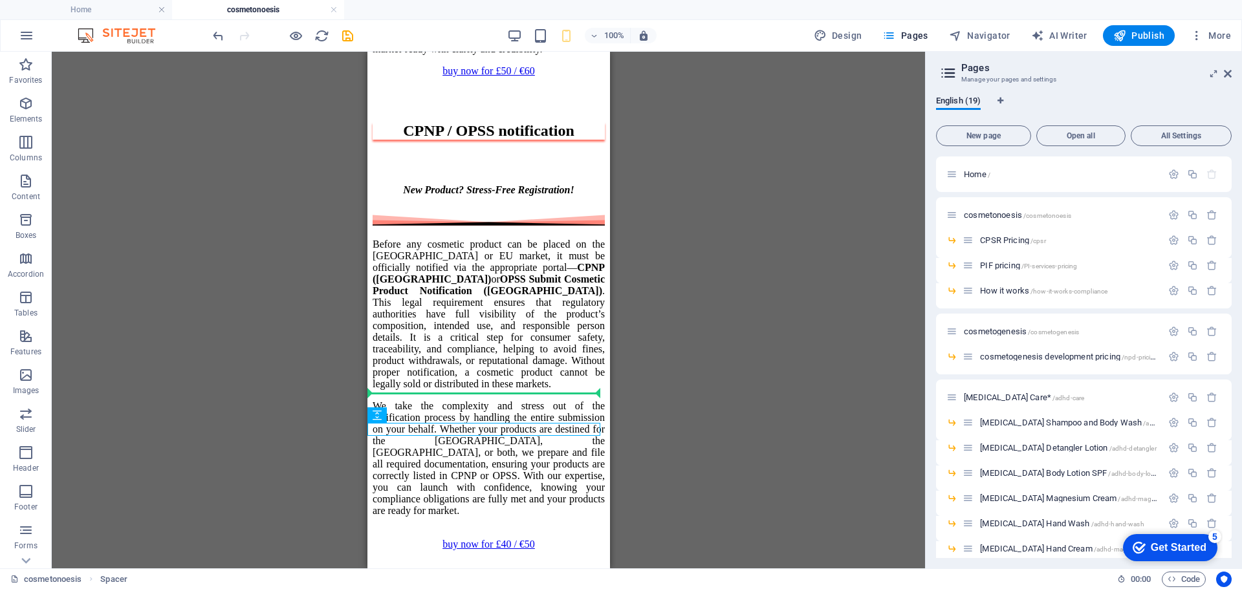
drag, startPoint x: 745, startPoint y: 466, endPoint x: 378, endPoint y: 398, distance: 373.1
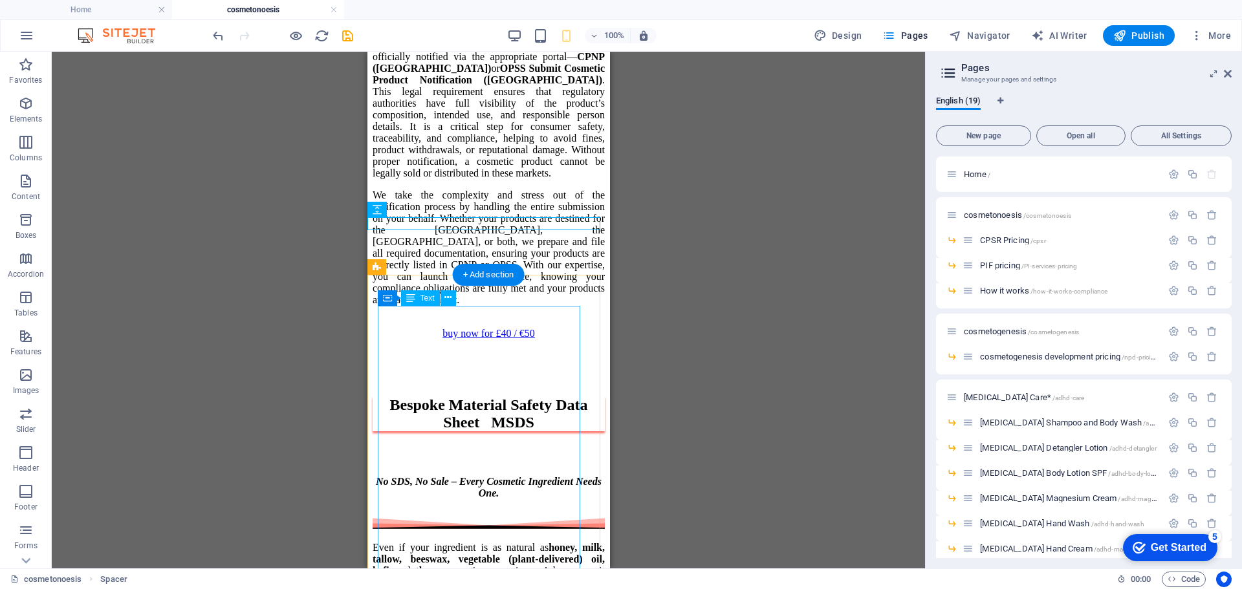
scroll to position [2979, 0]
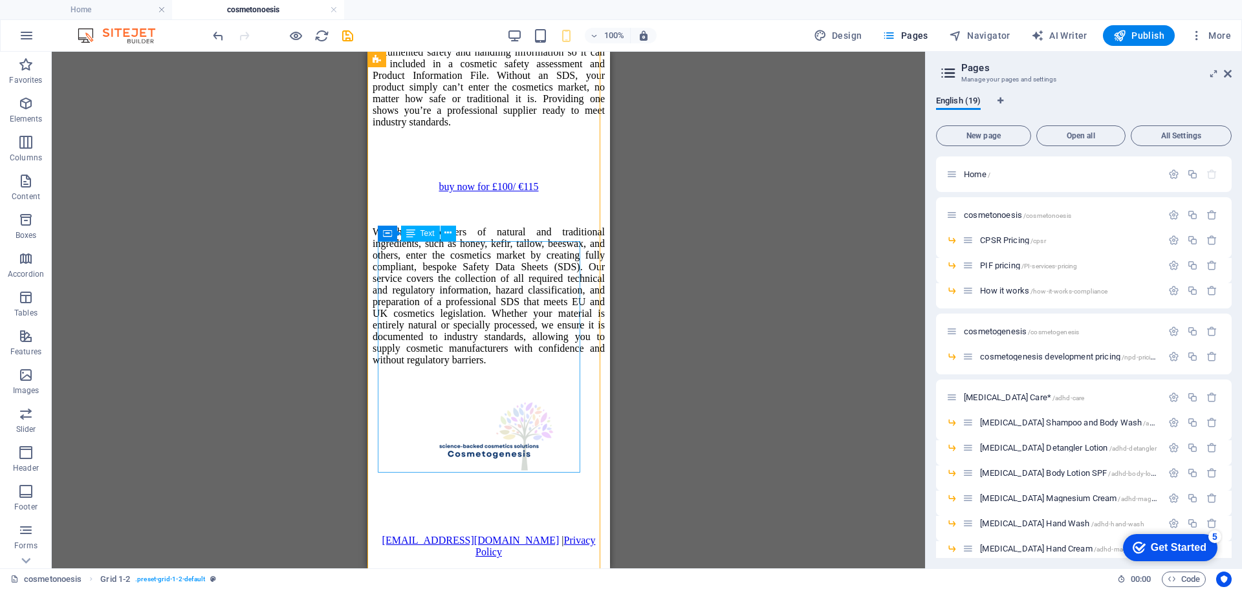
scroll to position [3626, 0]
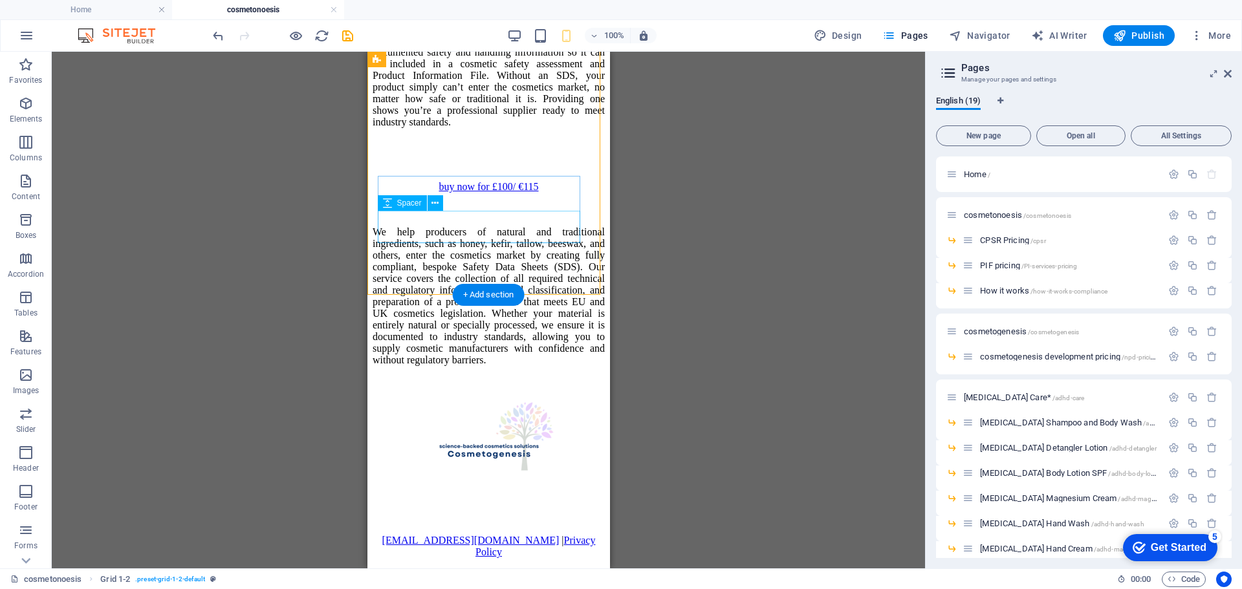
select select "px"
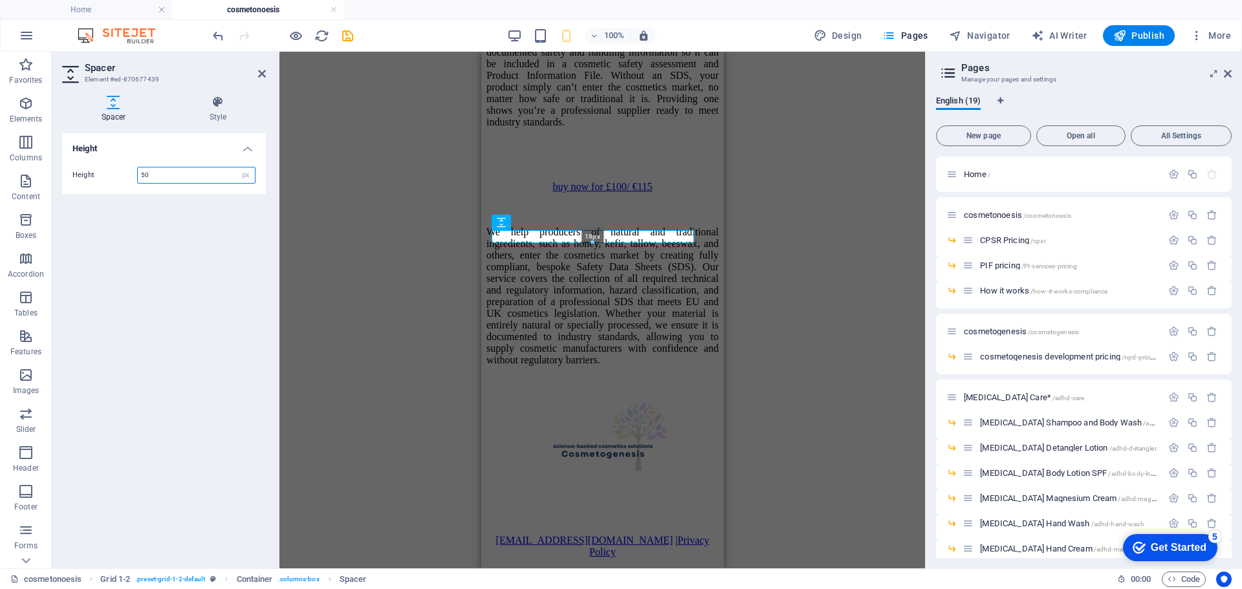
scroll to position [3617, 0]
drag, startPoint x: 594, startPoint y: 245, endPoint x: 109, endPoint y: 168, distance: 491.2
type input "18"
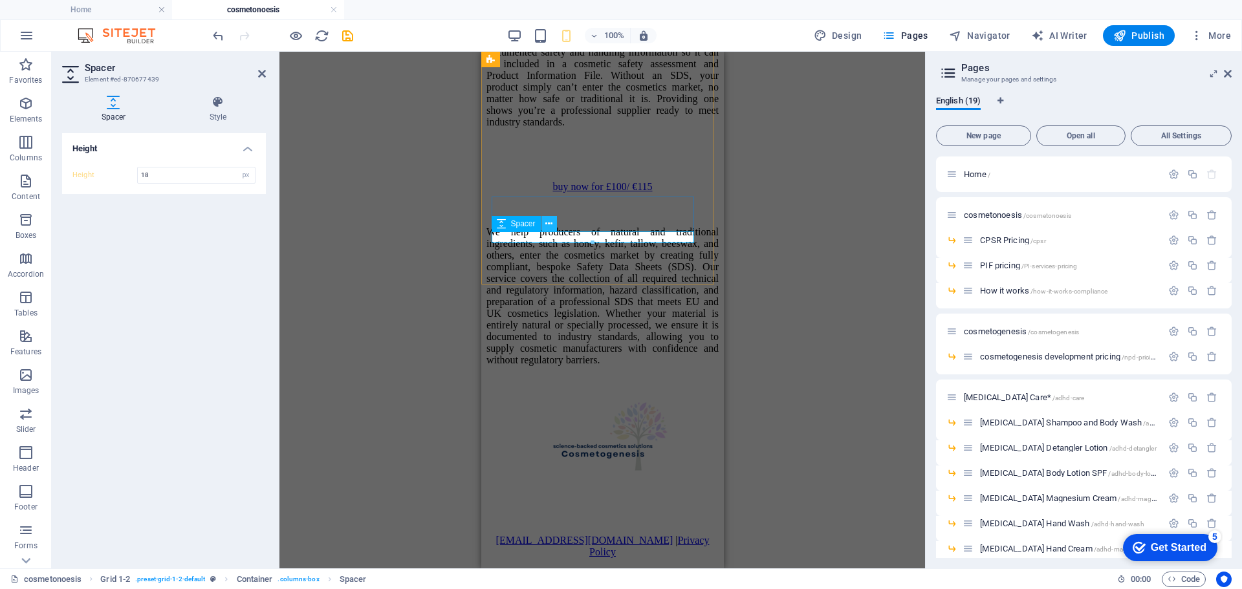
click at [549, 219] on icon at bounding box center [548, 224] width 7 height 14
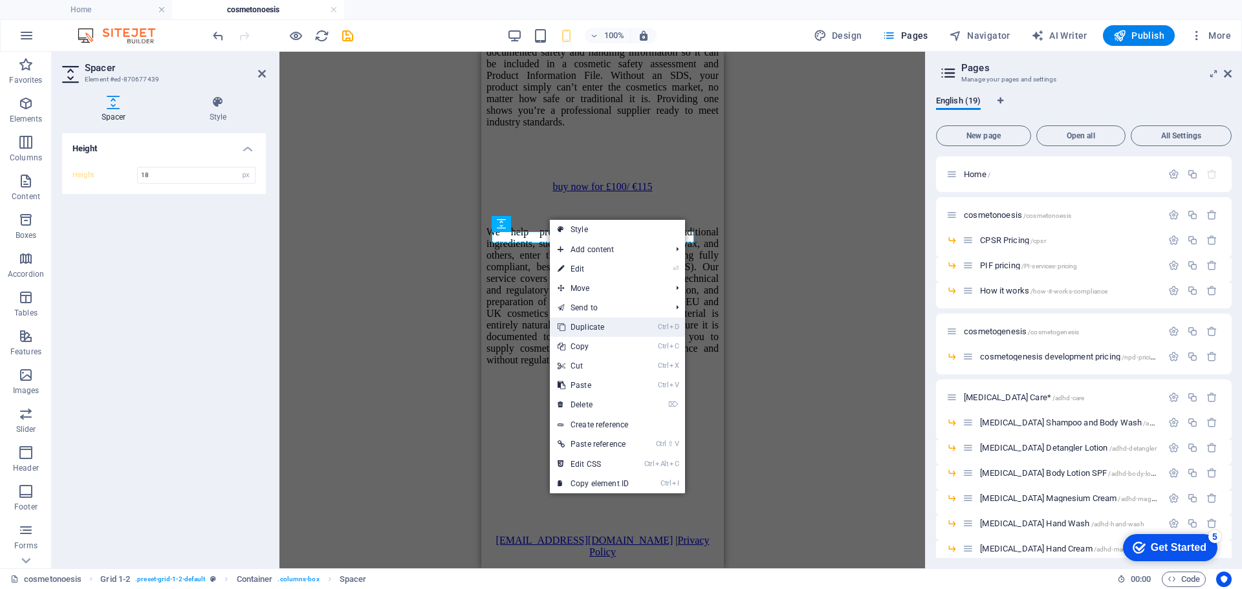
click at [589, 327] on link "Ctrl D Duplicate" at bounding box center [593, 327] width 87 height 19
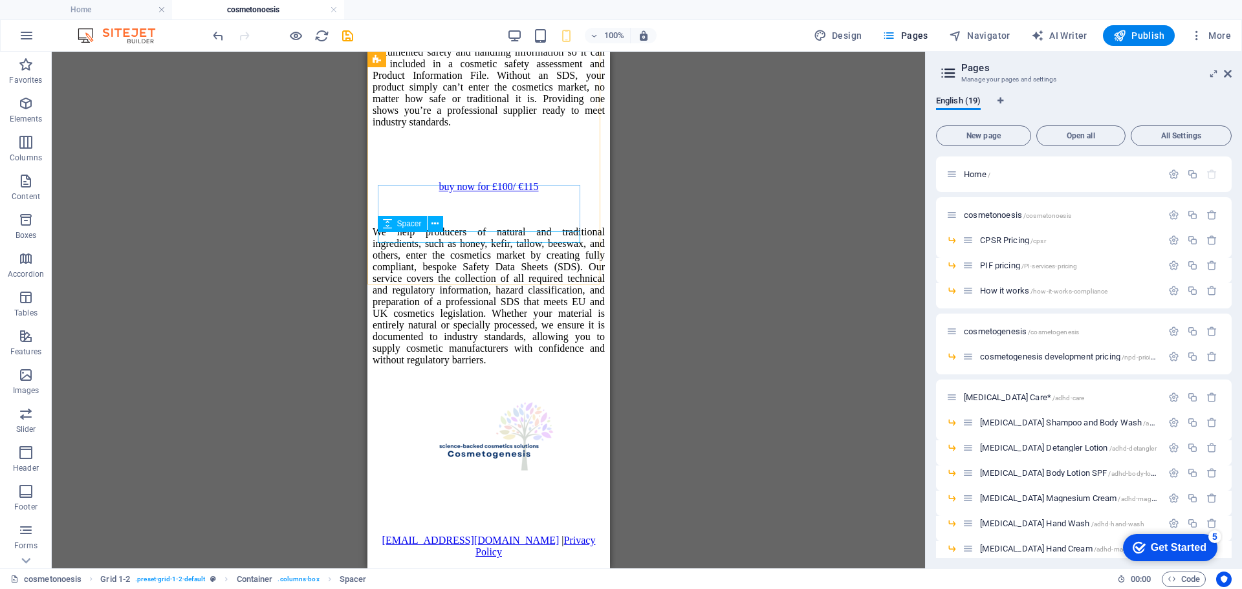
click at [406, 217] on div "Spacer" at bounding box center [402, 224] width 49 height 16
drag, startPoint x: 772, startPoint y: 273, endPoint x: 389, endPoint y: 289, distance: 383.9
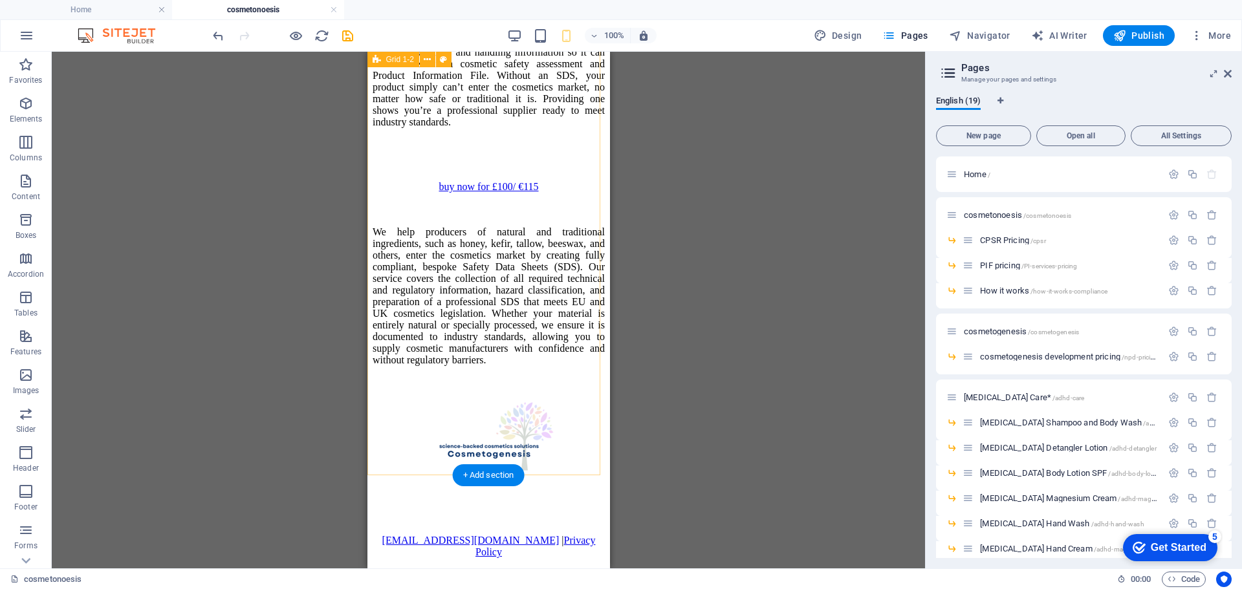
scroll to position [10, 0]
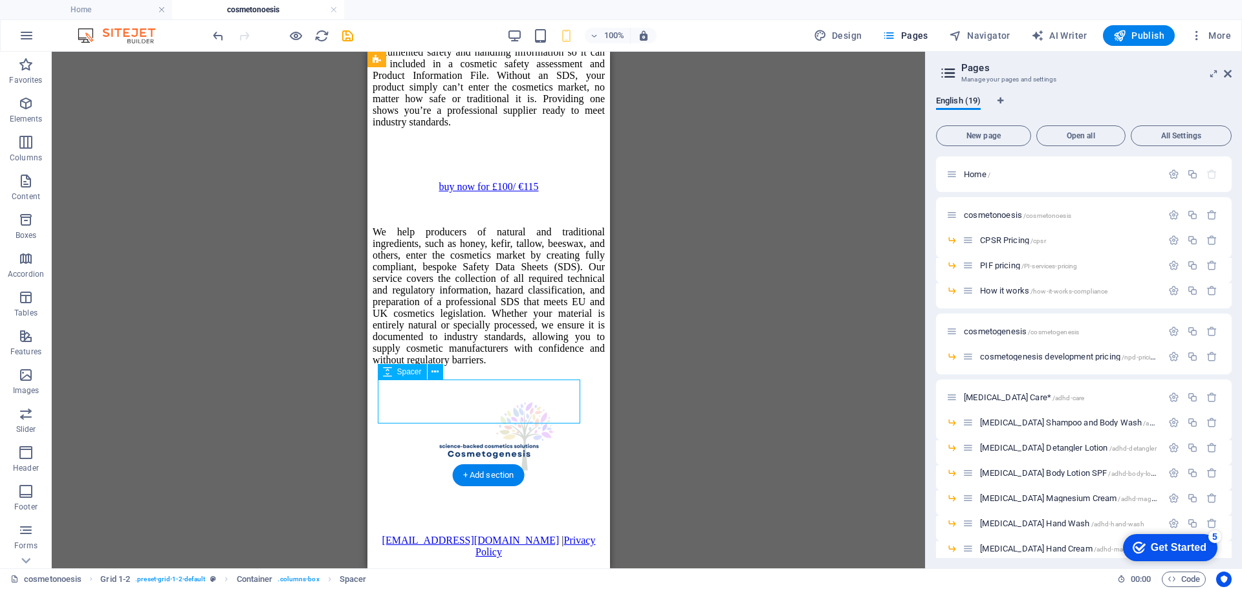
drag, startPoint x: 477, startPoint y: 409, endPoint x: 844, endPoint y: 461, distance: 370.4
select select "px"
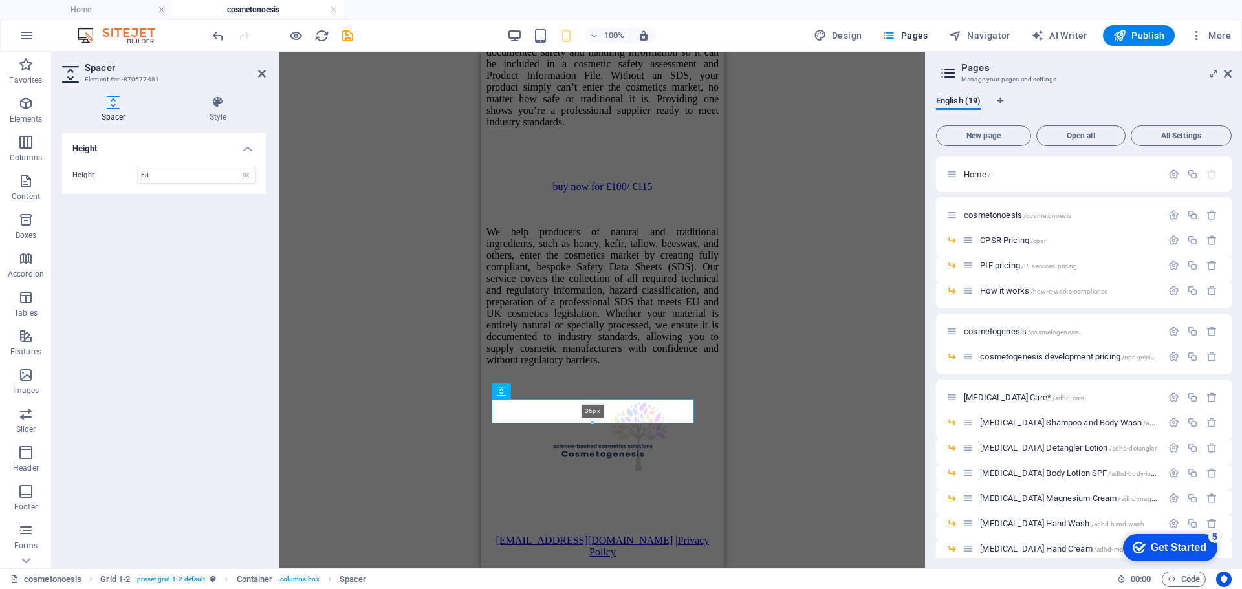
scroll to position [4118, 0]
drag, startPoint x: 589, startPoint y: 422, endPoint x: 113, endPoint y: 342, distance: 483.5
type input "26"
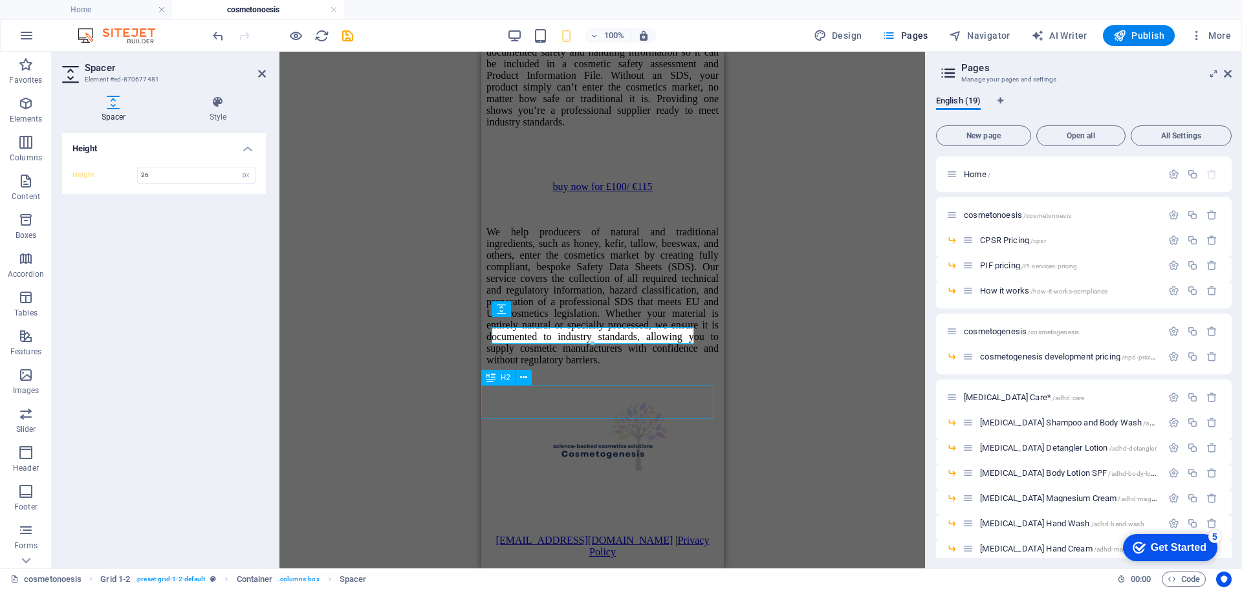
scroll to position [4246, 0]
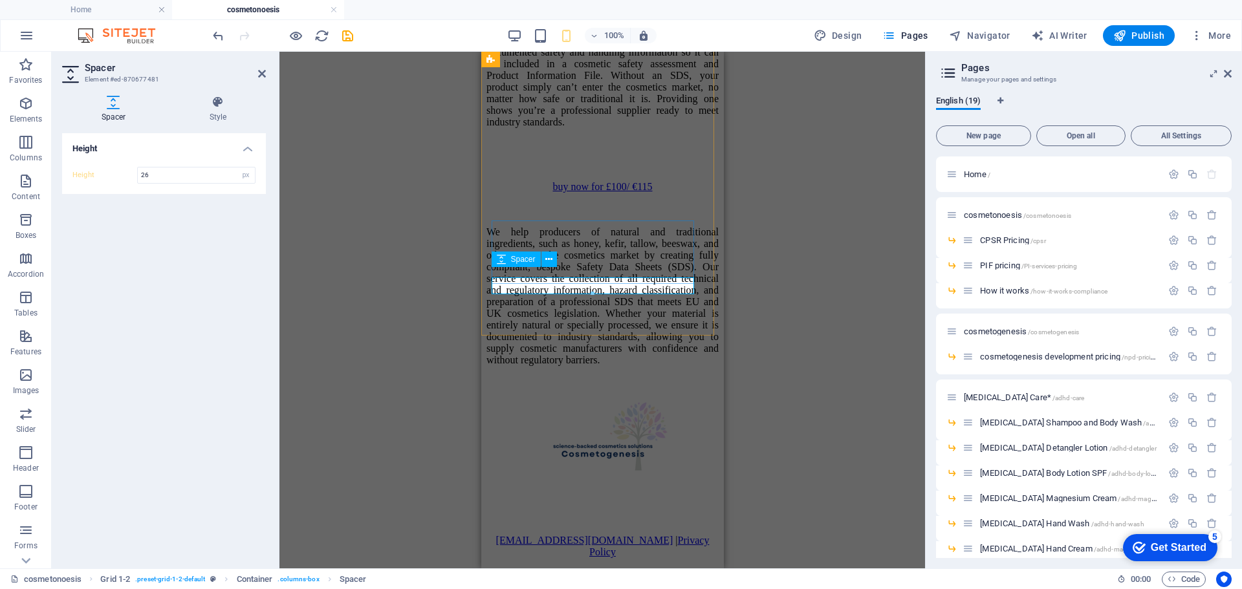
click at [524, 261] on span "Spacer" at bounding box center [523, 260] width 25 height 8
click at [547, 261] on icon at bounding box center [548, 260] width 7 height 14
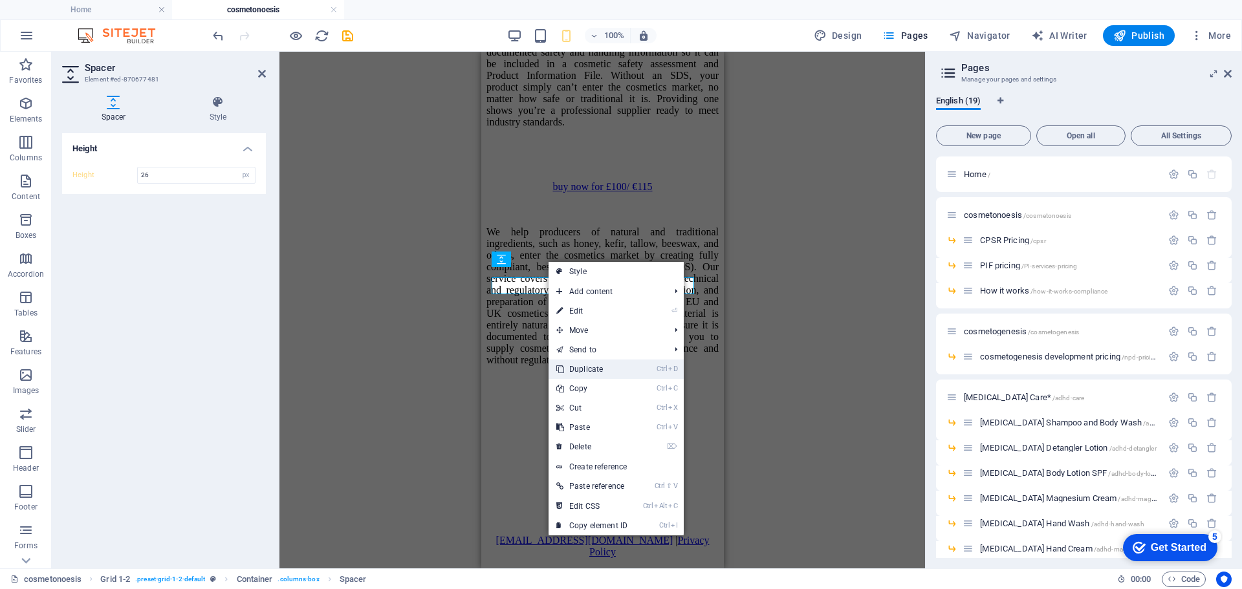
click at [589, 362] on link "Ctrl D Duplicate" at bounding box center [592, 369] width 87 height 19
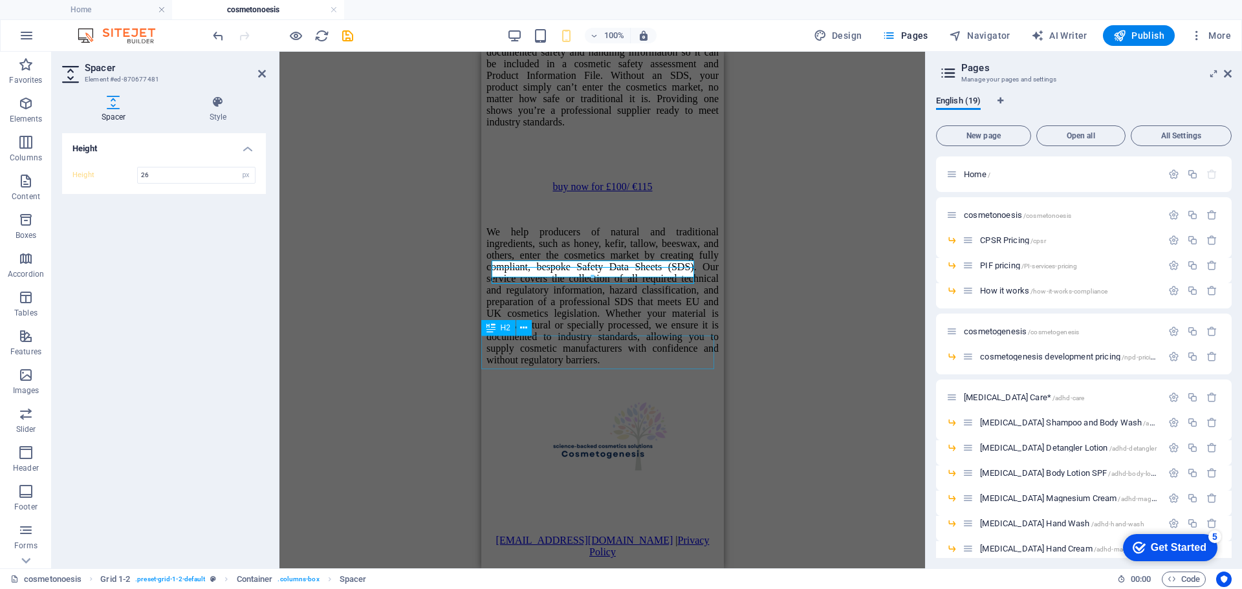
scroll to position [4263, 0]
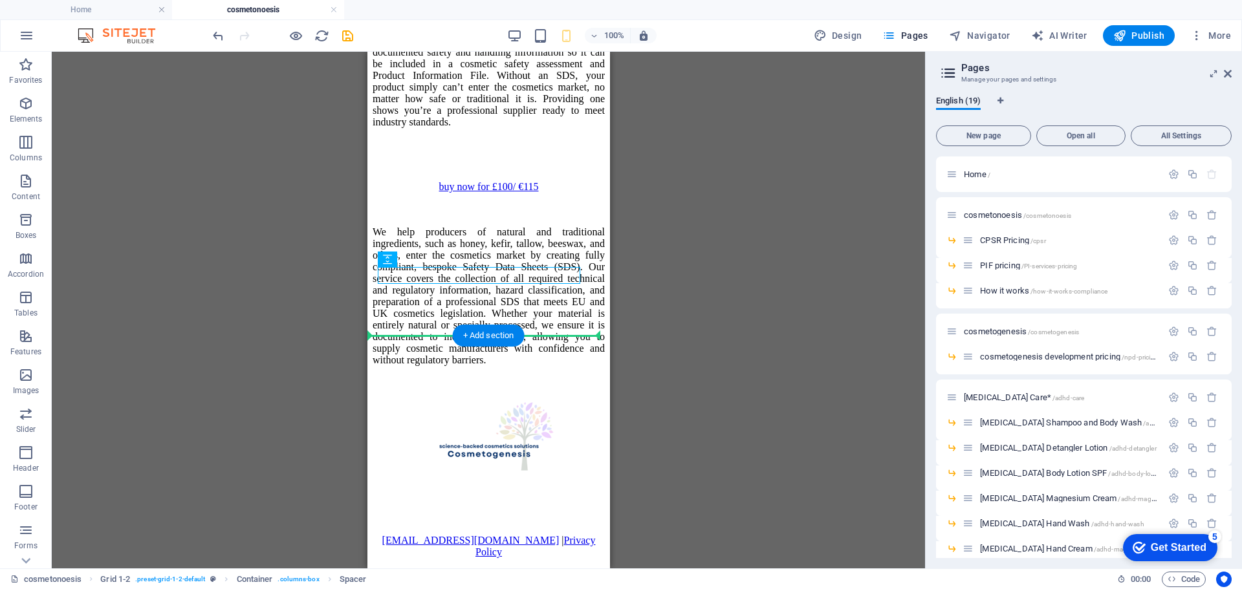
drag, startPoint x: 774, startPoint y: 308, endPoint x: 402, endPoint y: 301, distance: 372.6
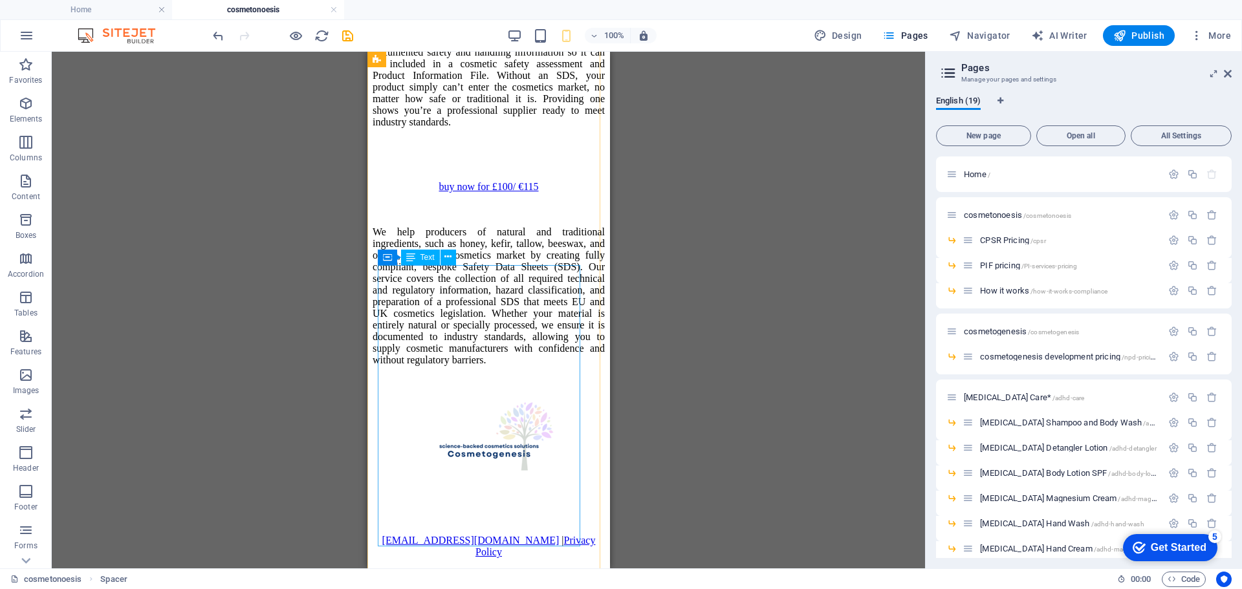
scroll to position [4828, 0]
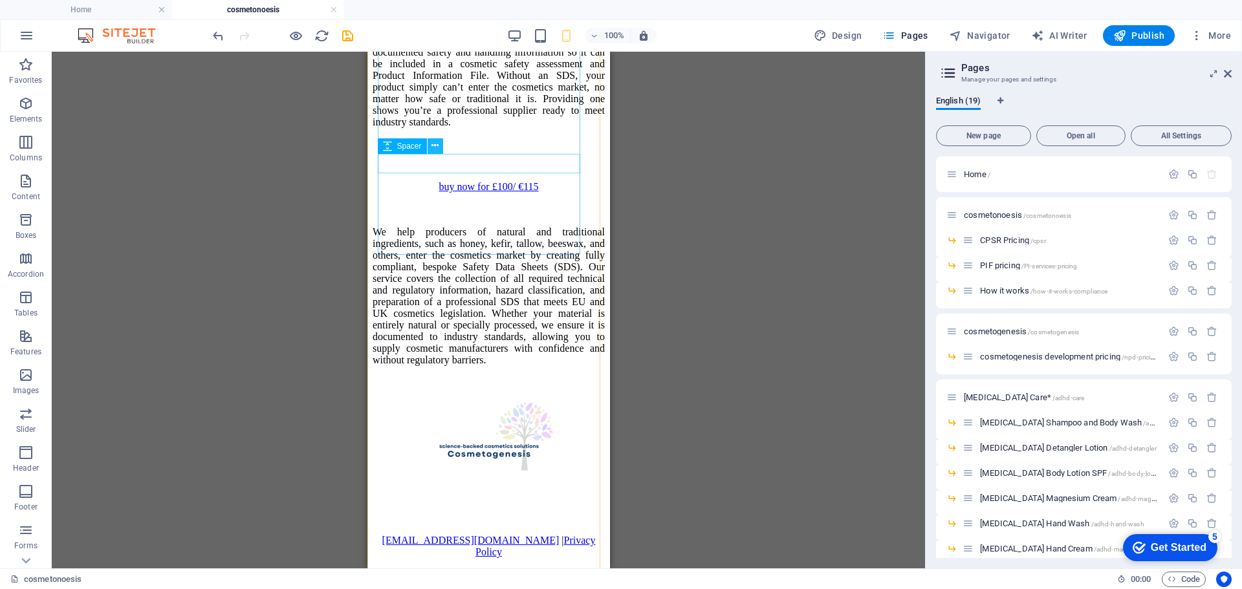
click at [434, 147] on icon at bounding box center [434, 146] width 7 height 14
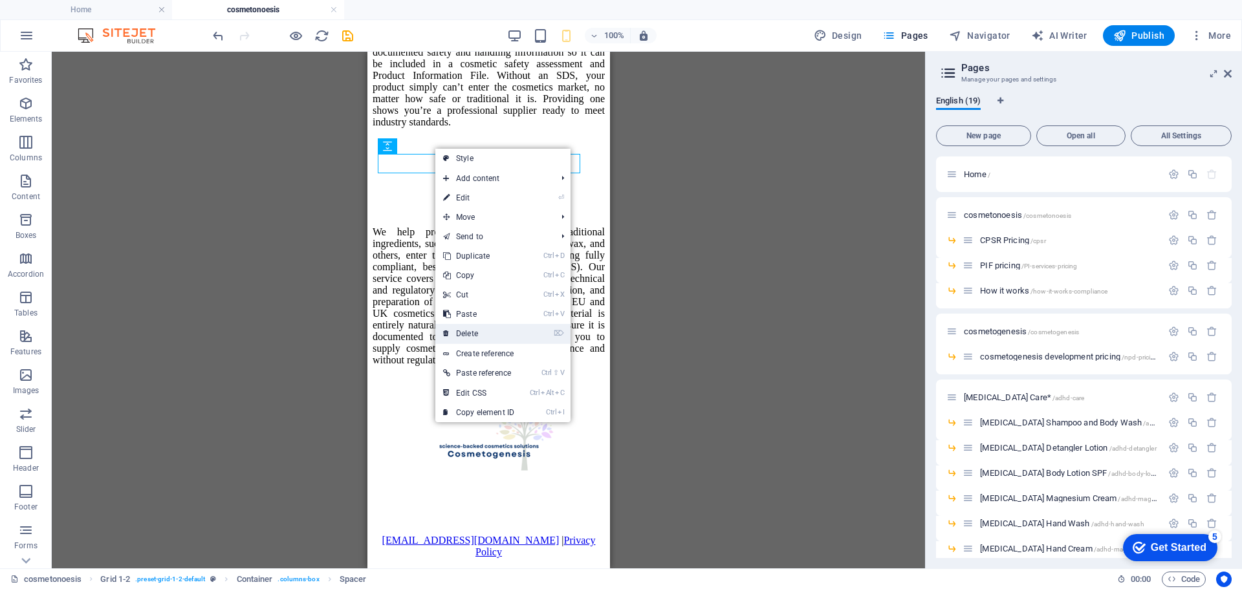
drag, startPoint x: 116, startPoint y: 275, endPoint x: 479, endPoint y: 334, distance: 368.3
click at [479, 334] on link "⌦ Delete" at bounding box center [478, 333] width 87 height 19
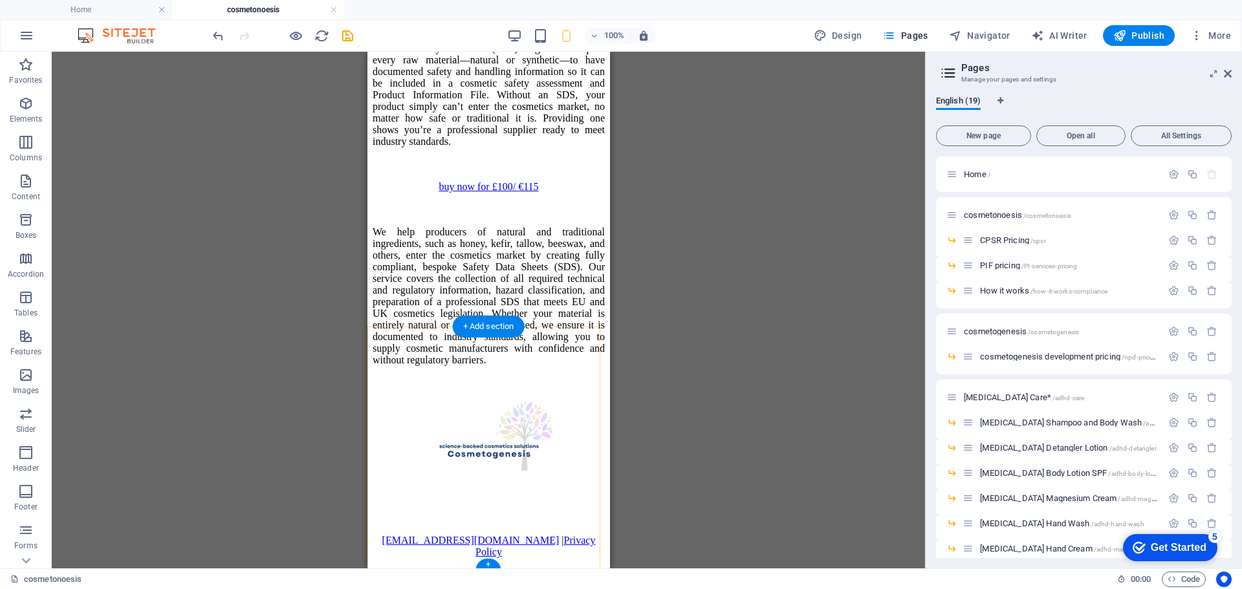
scroll to position [5083, 0]
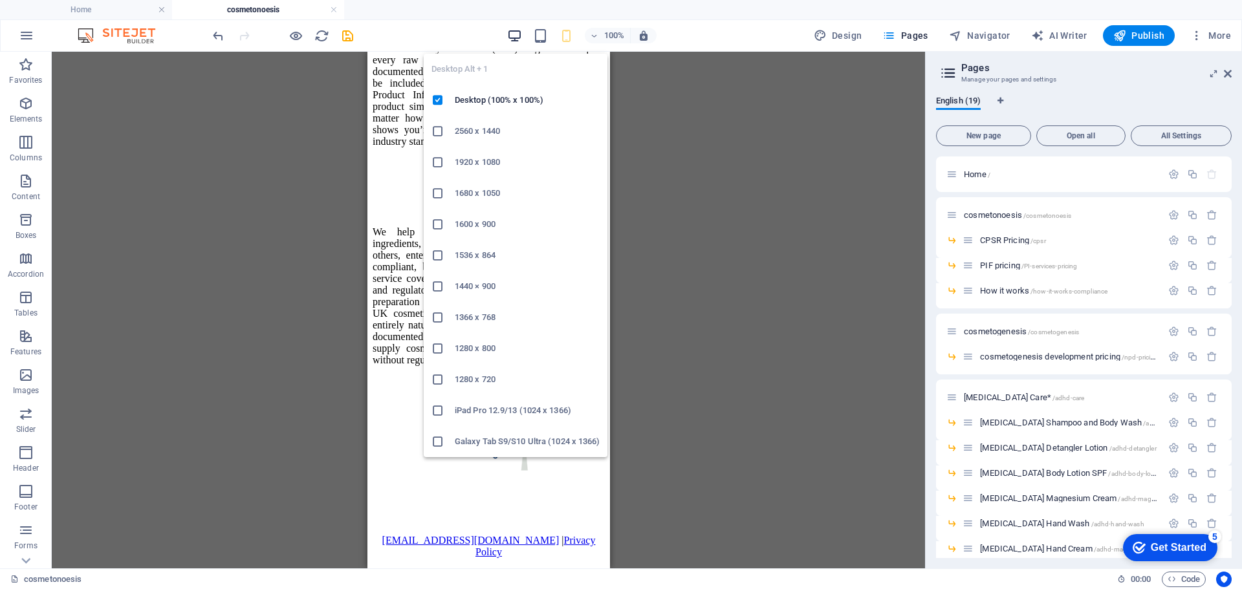
click at [511, 30] on icon "button" at bounding box center [514, 35] width 15 height 15
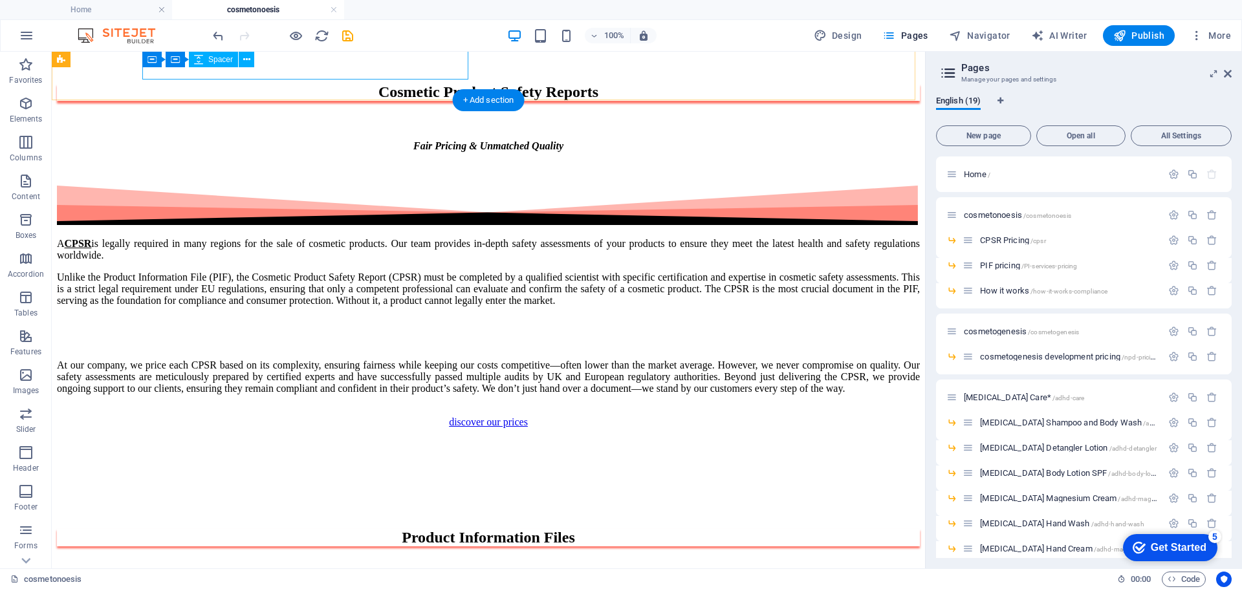
scroll to position [1497, 0]
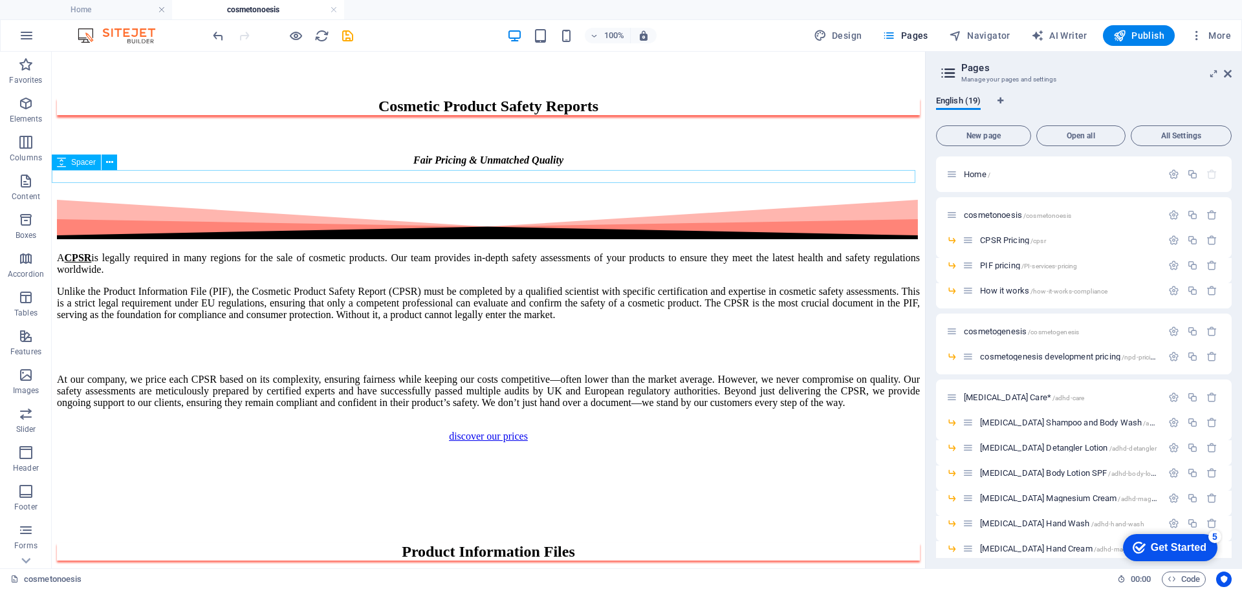
select select "px"
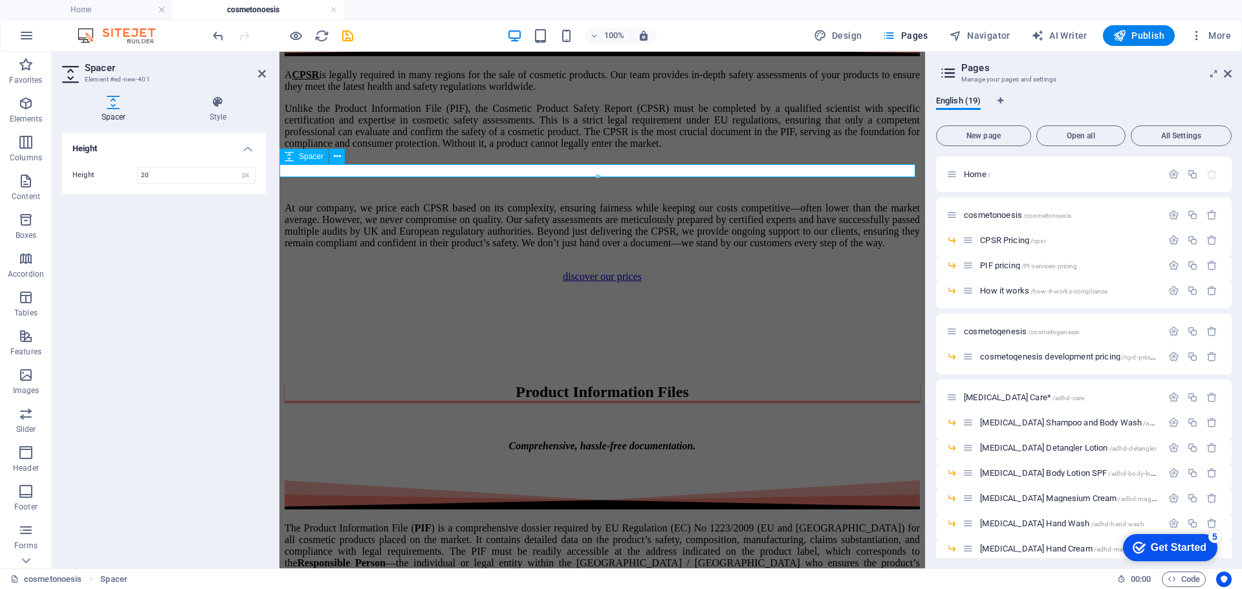
scroll to position [1593, 0]
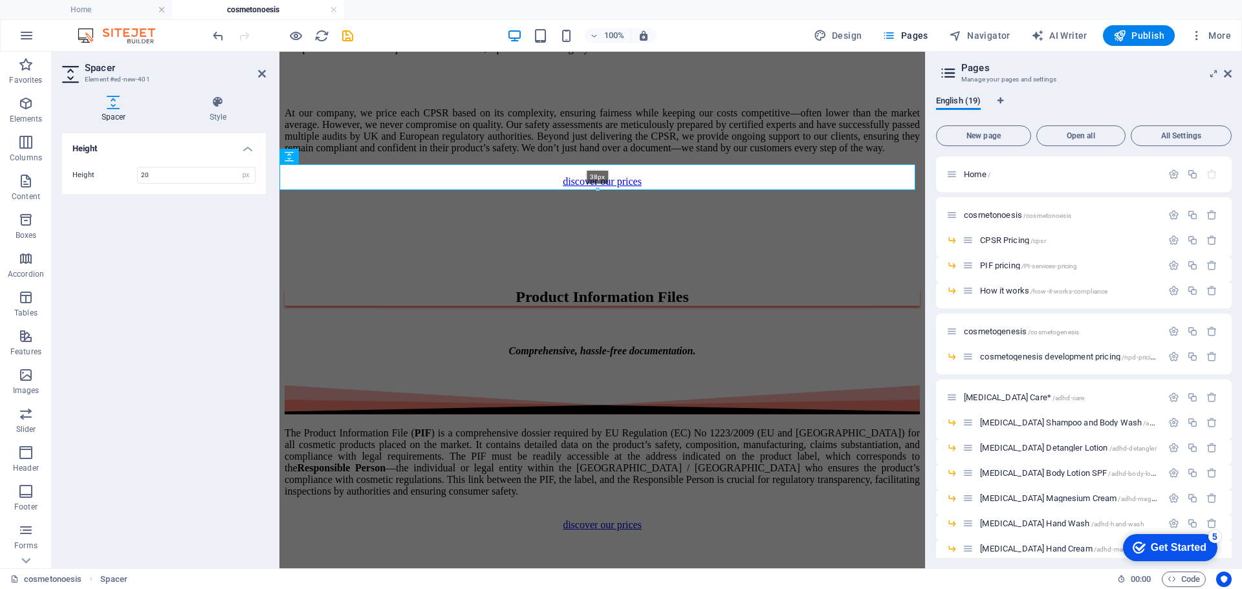
drag, startPoint x: 594, startPoint y: 177, endPoint x: 597, endPoint y: 190, distance: 13.2
click at [597, 190] on div at bounding box center [597, 190] width 635 height 5
type input "38"
drag, startPoint x: 390, startPoint y: 224, endPoint x: 616, endPoint y: 226, distance: 226.4
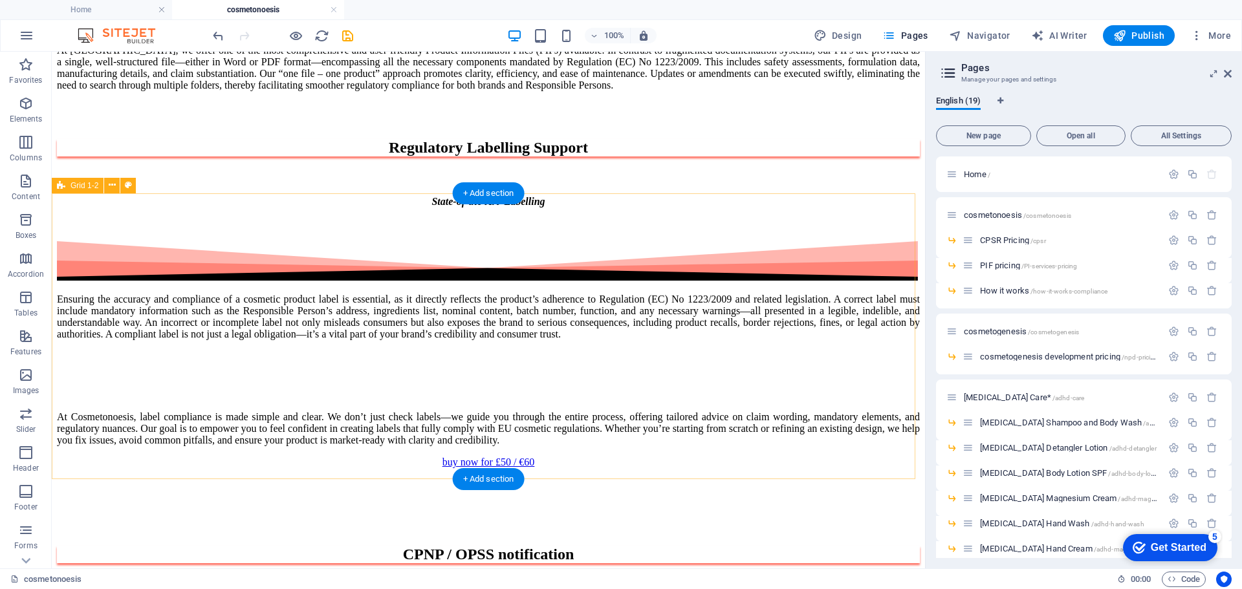
scroll to position [2448, 0]
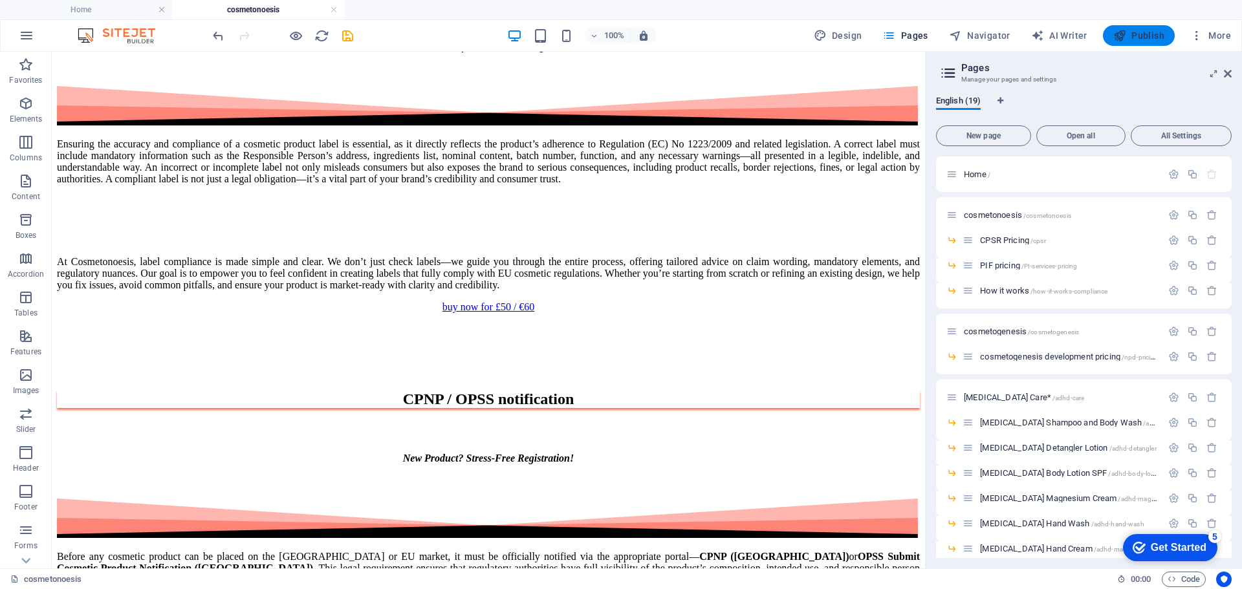
click at [1155, 33] on span "Publish" at bounding box center [1138, 35] width 51 height 13
